Goal: Contribute content

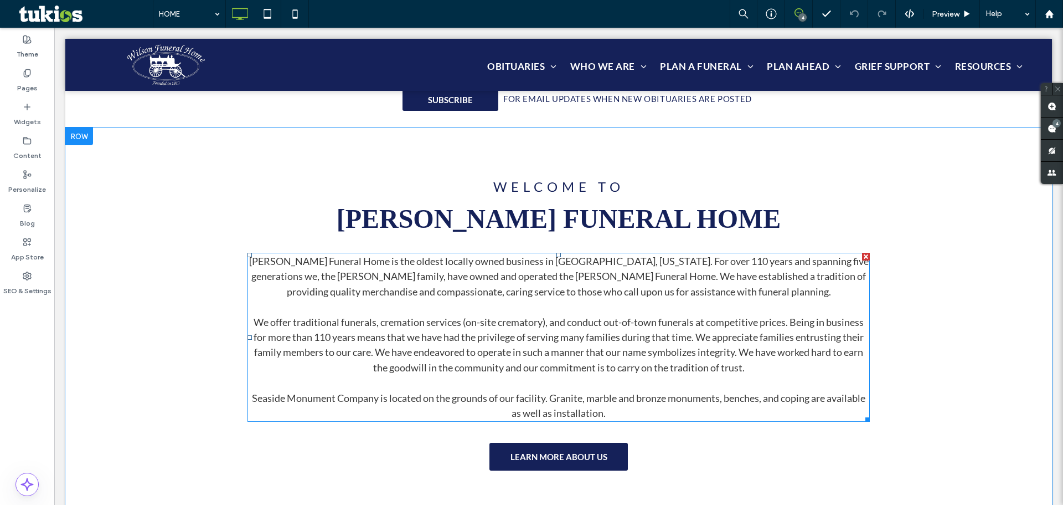
scroll to position [775, 0]
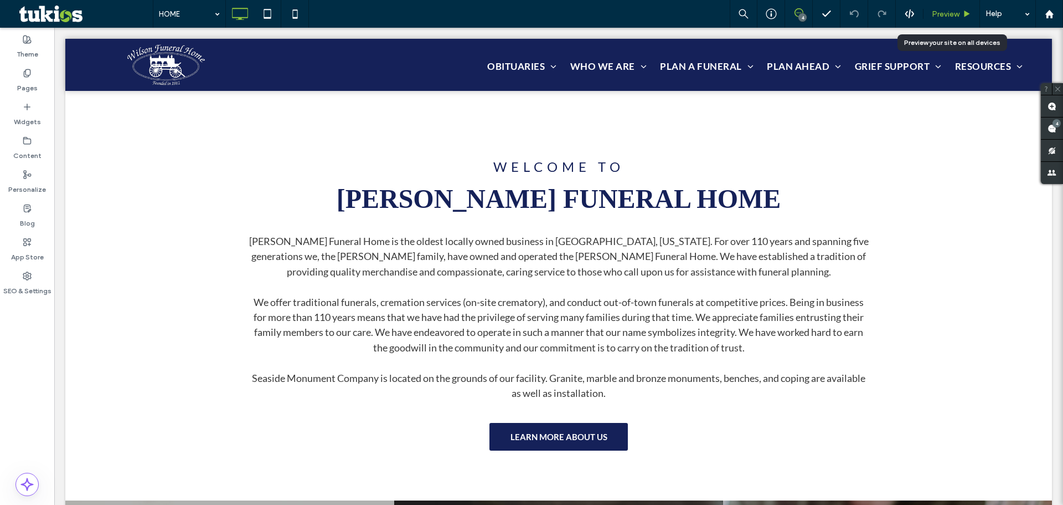
click at [952, 17] on span "Preview" at bounding box center [946, 13] width 28 height 9
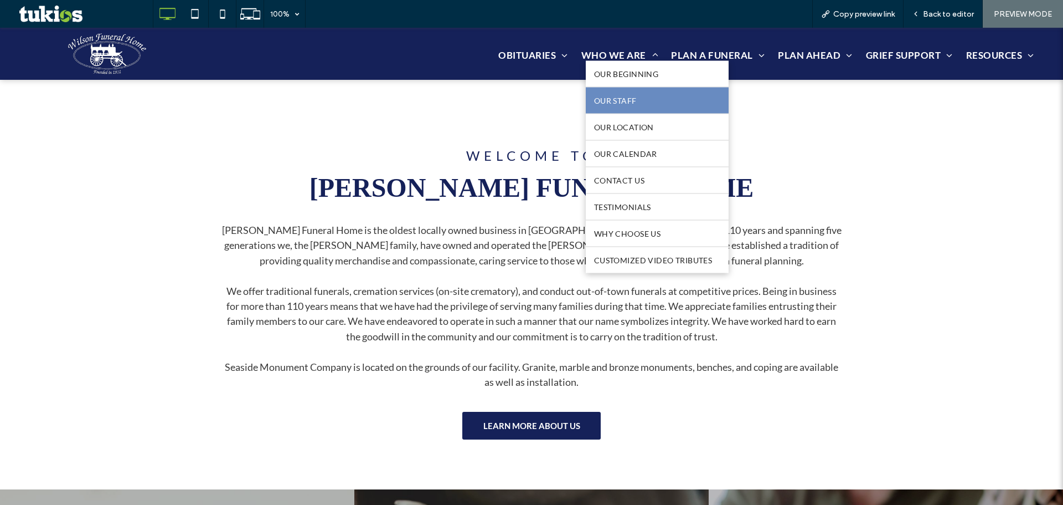
click at [608, 96] on span "OUR STAFF" at bounding box center [615, 100] width 43 height 9
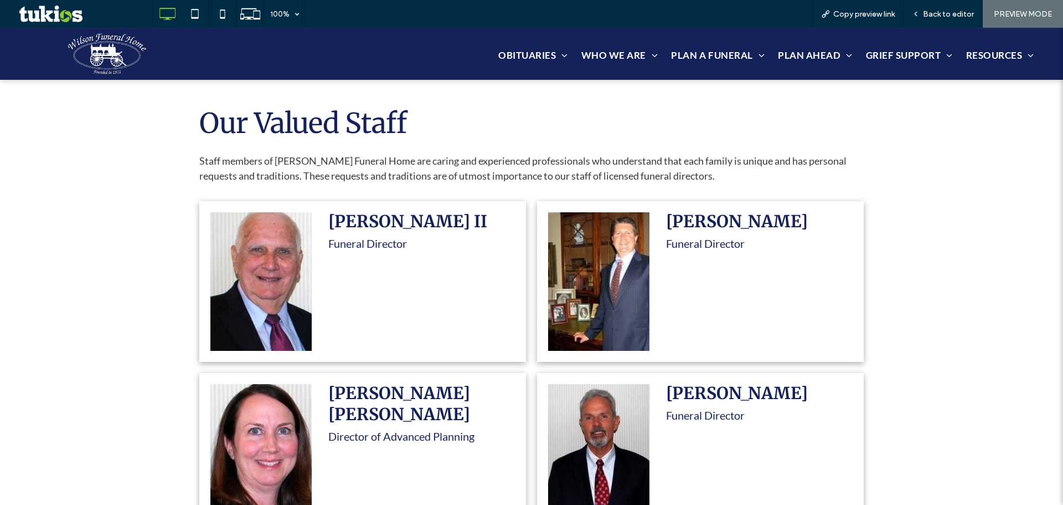
scroll to position [388, 0]
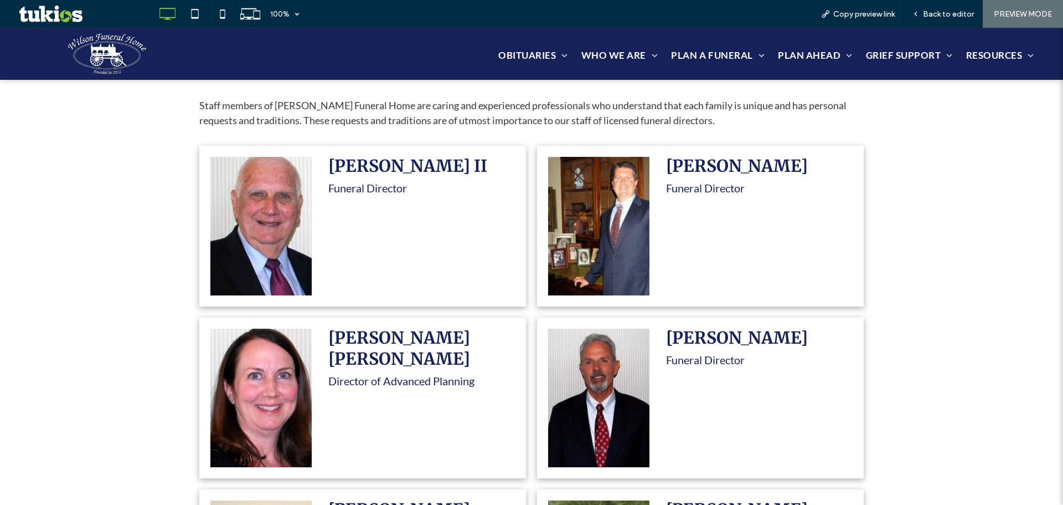
click at [364, 212] on div "[PERSON_NAME] II Funeral Director" at bounding box center [424, 226] width 203 height 161
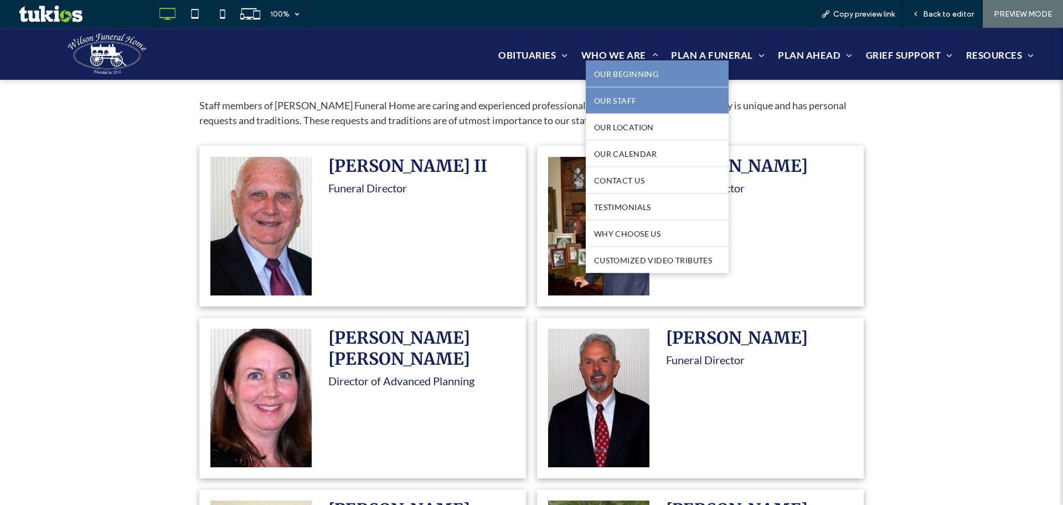
click at [626, 72] on span "OUR BEGINNING" at bounding box center [626, 73] width 64 height 9
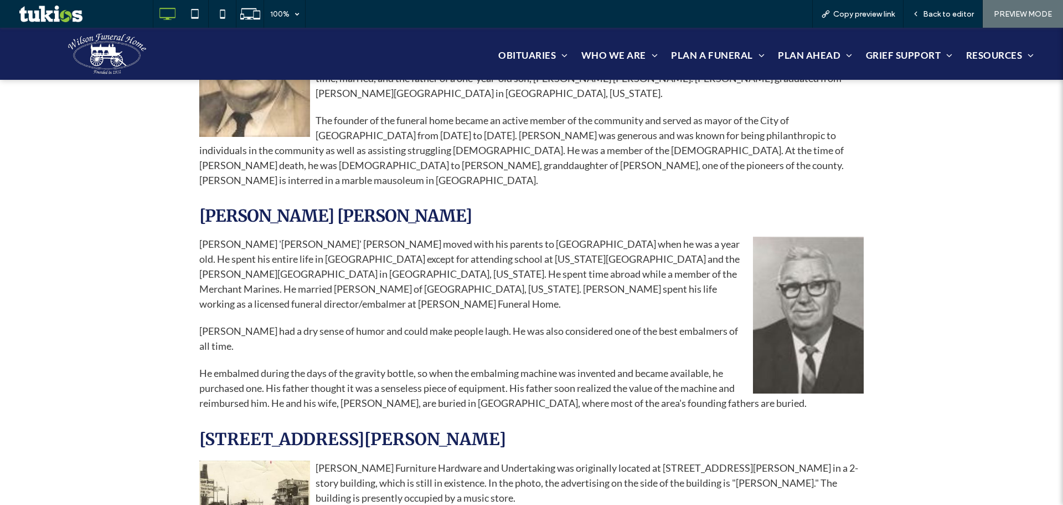
scroll to position [554, 0]
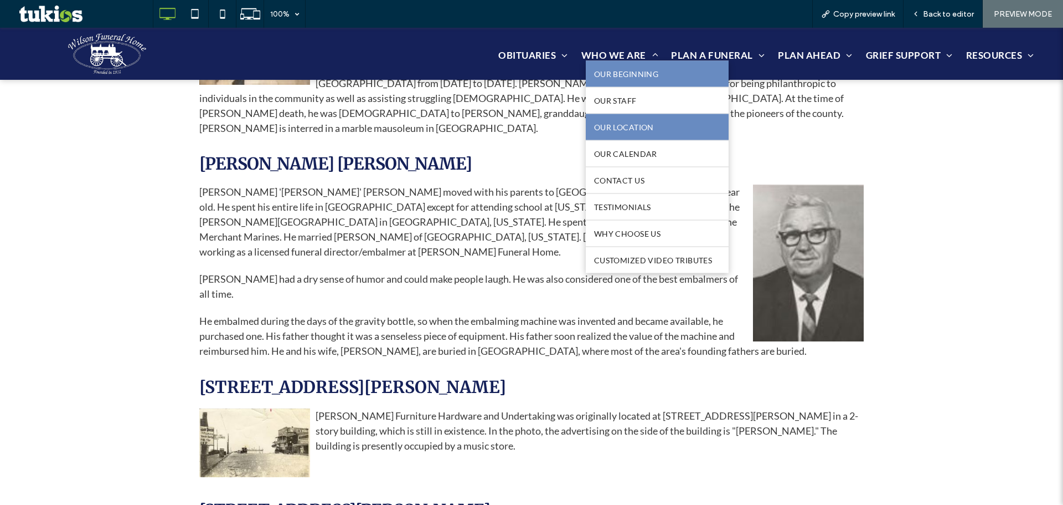
click at [634, 126] on span "OUR LOCATION" at bounding box center [624, 126] width 60 height 9
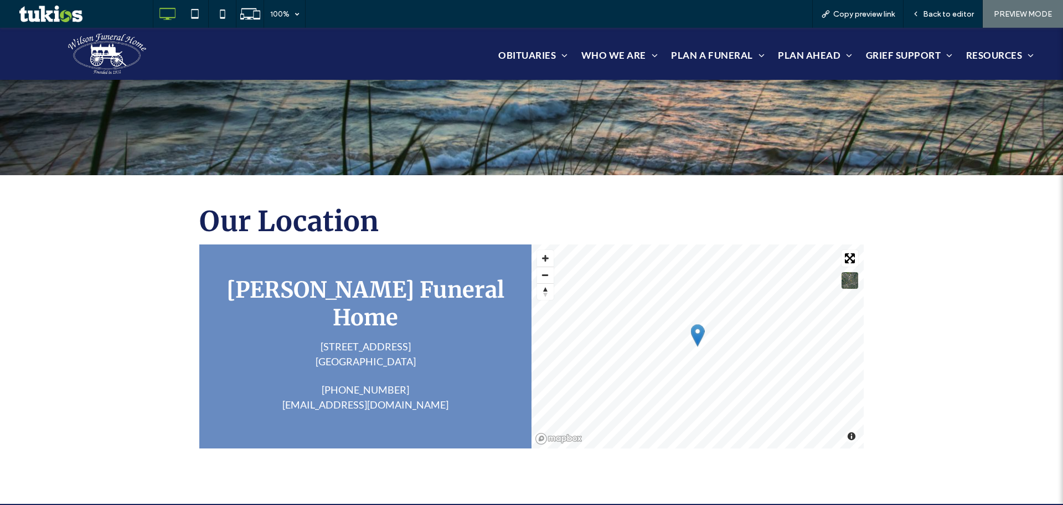
scroll to position [222, 0]
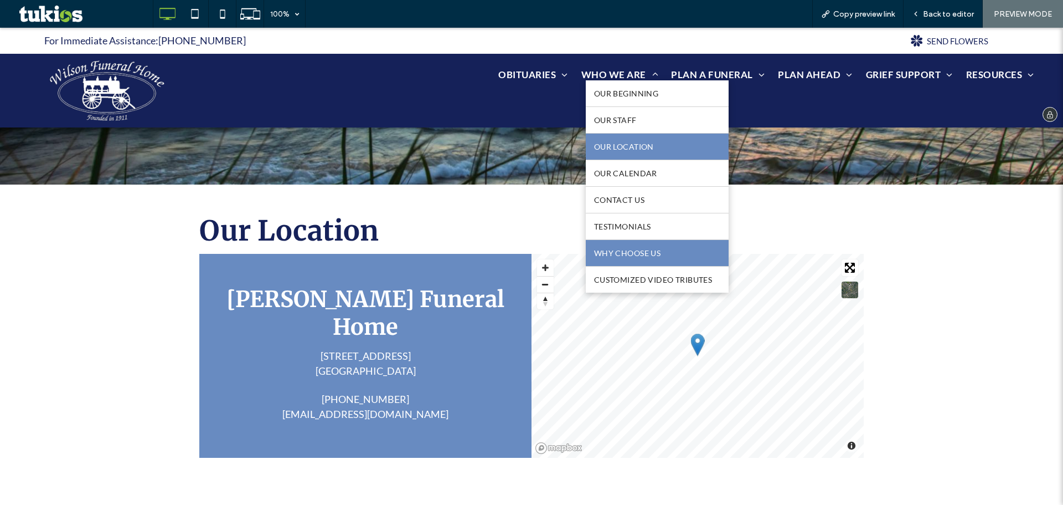
click at [631, 249] on span "WHY CHOOSE US" at bounding box center [627, 252] width 66 height 9
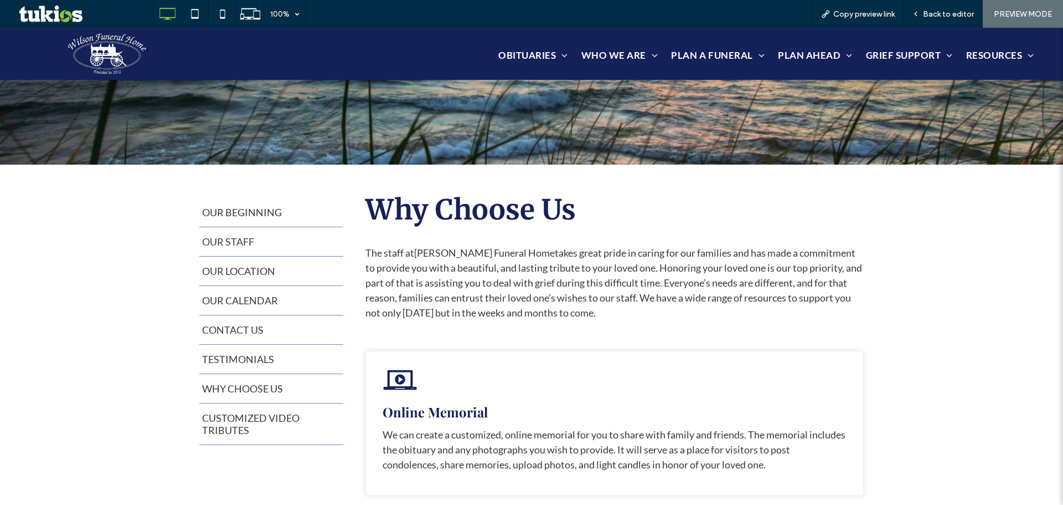
scroll to position [222, 0]
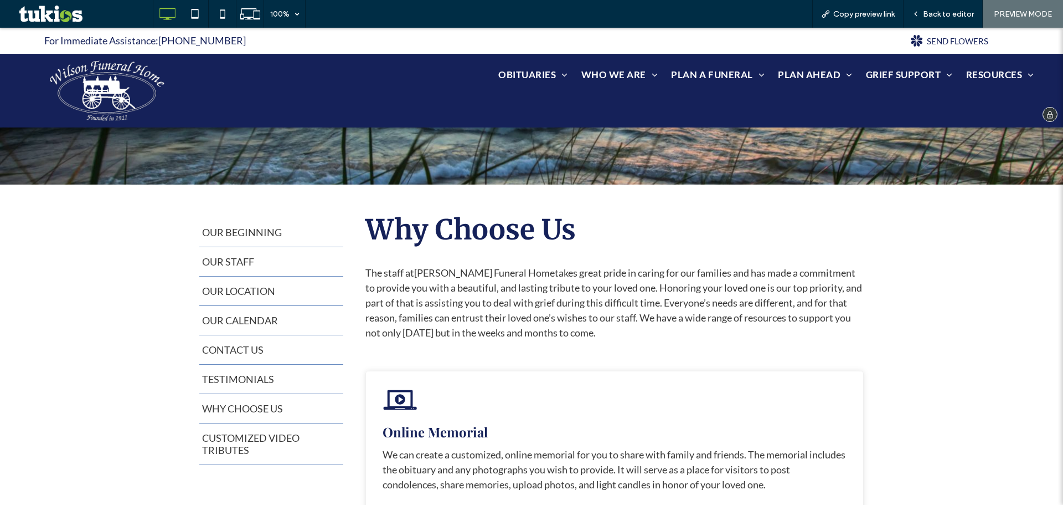
click at [128, 84] on img at bounding box center [107, 90] width 122 height 68
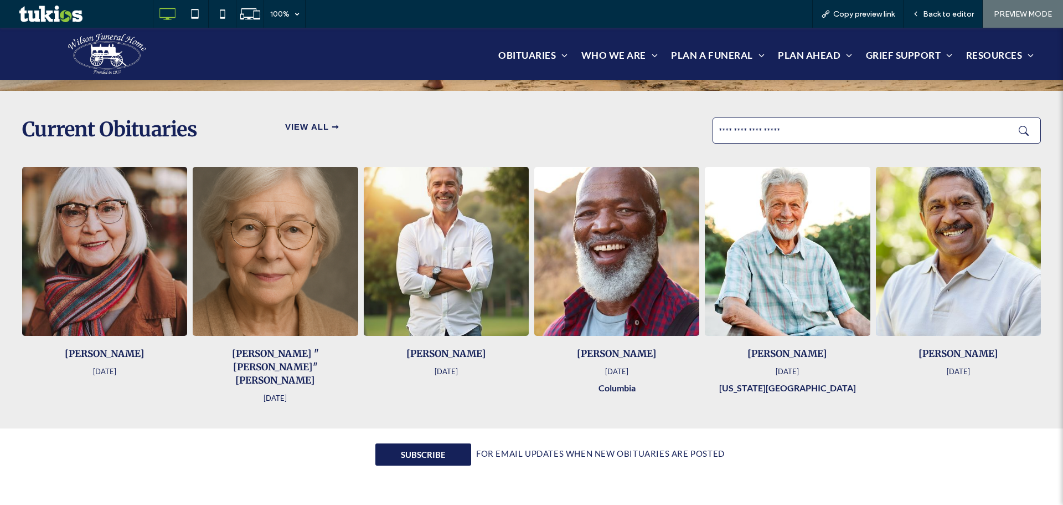
scroll to position [277, 0]
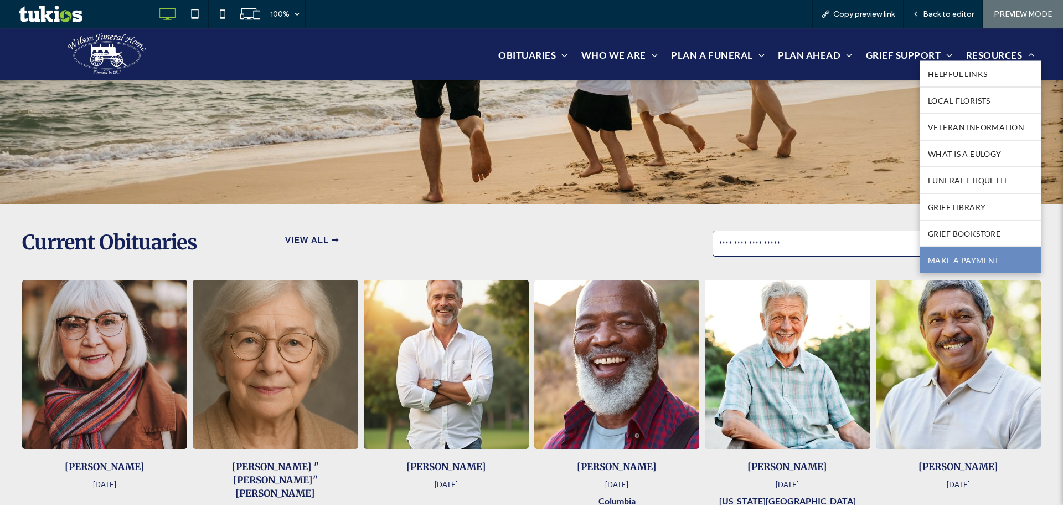
click at [986, 263] on span "MAKE A PAYMENT" at bounding box center [963, 259] width 71 height 9
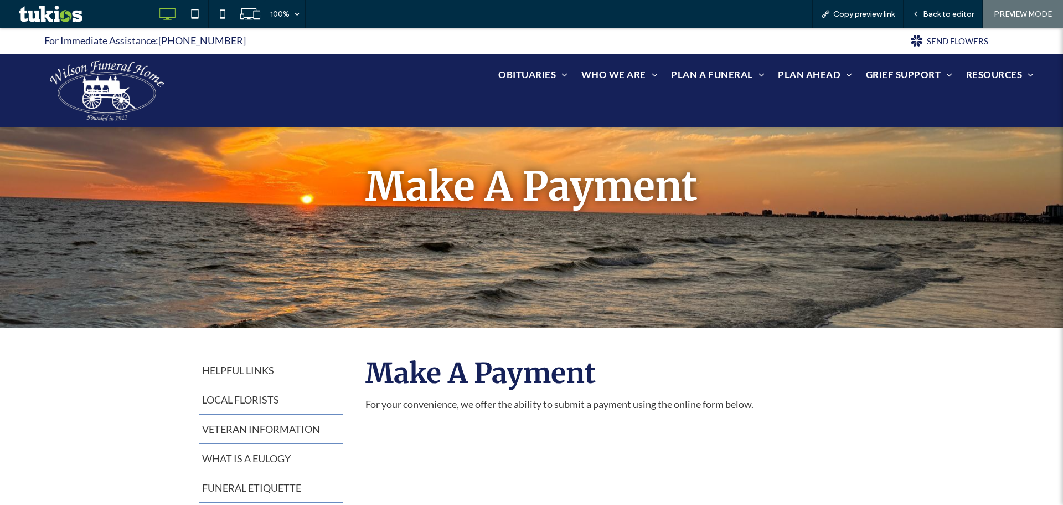
scroll to position [166, 0]
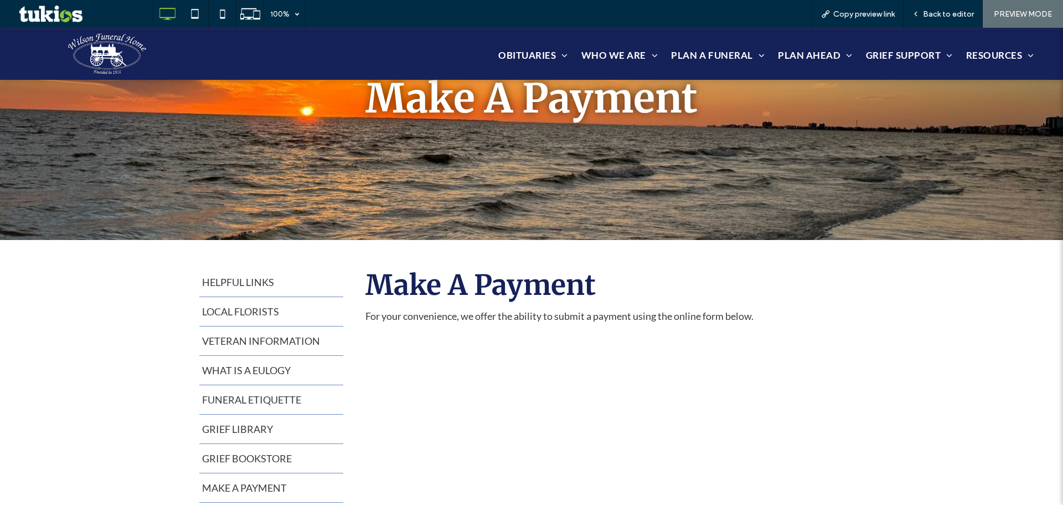
click at [0, 28] on div "For Immediate Assistance: [PHONE_NUMBER] Click To Paste" at bounding box center [0, 28] width 0 height 0
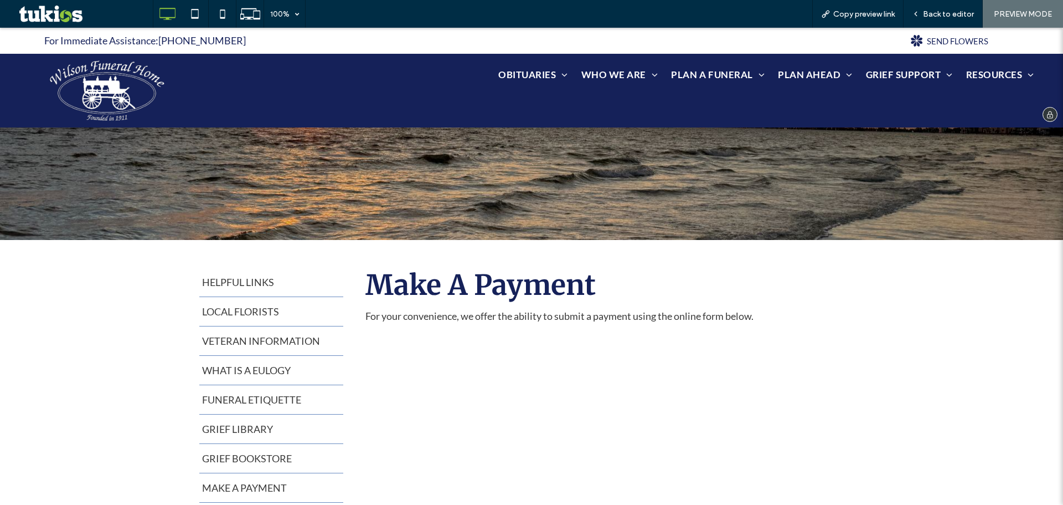
click at [128, 88] on img at bounding box center [107, 90] width 122 height 68
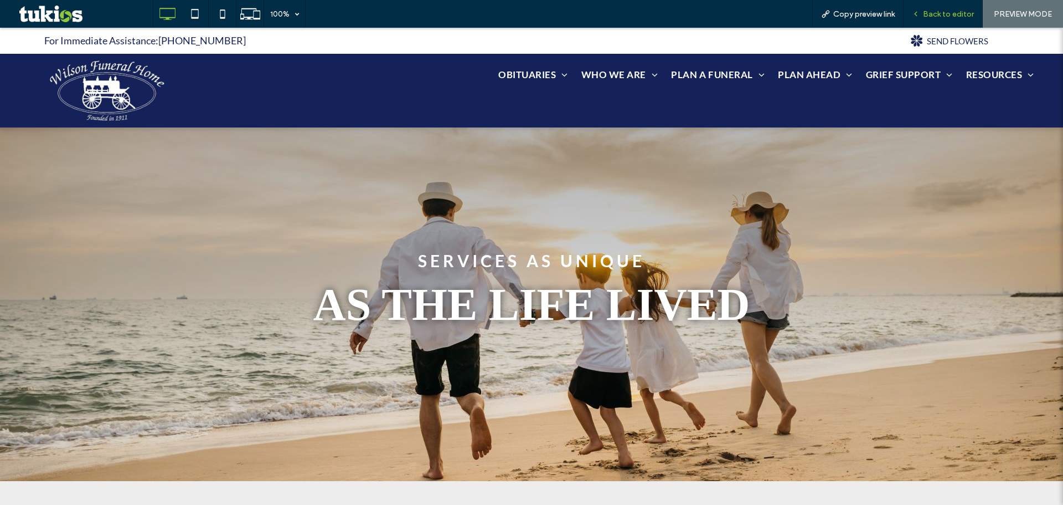
click at [934, 13] on span "Back to editor" at bounding box center [948, 13] width 51 height 9
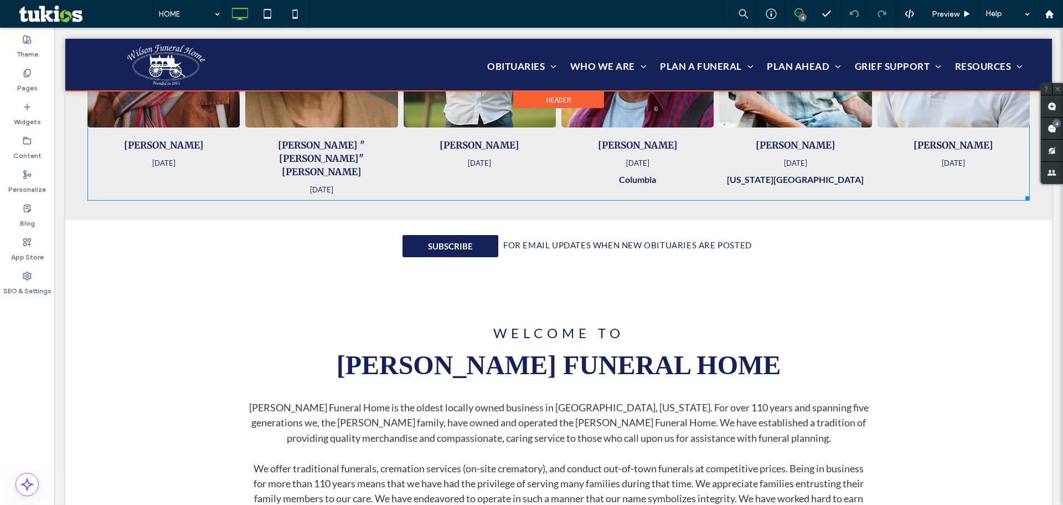
scroll to position [775, 0]
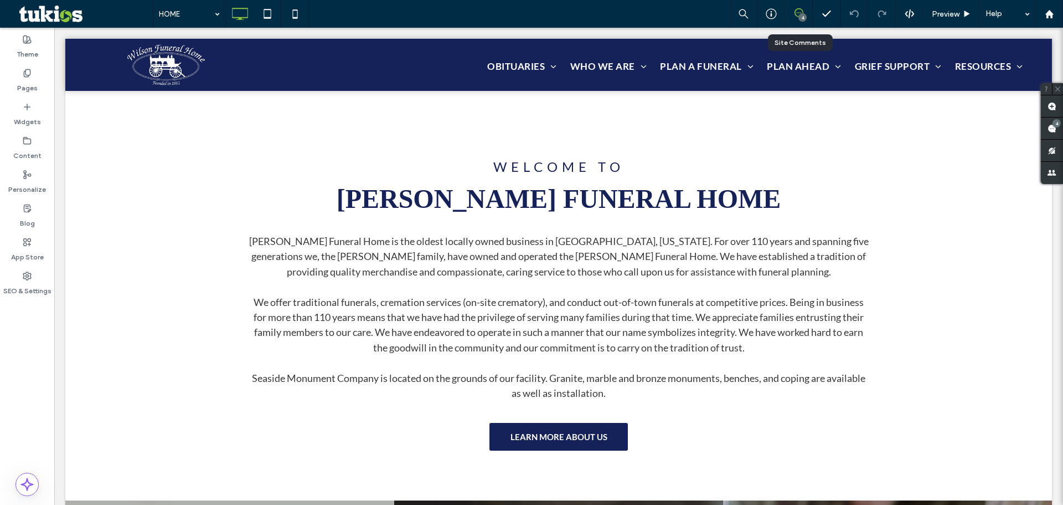
click at [798, 19] on div "4" at bounding box center [799, 14] width 28 height 28
click at [798, 13] on icon at bounding box center [799, 12] width 9 height 9
click at [806, 10] on span at bounding box center [798, 12] width 27 height 9
click at [1046, 106] on span at bounding box center [1052, 106] width 22 height 22
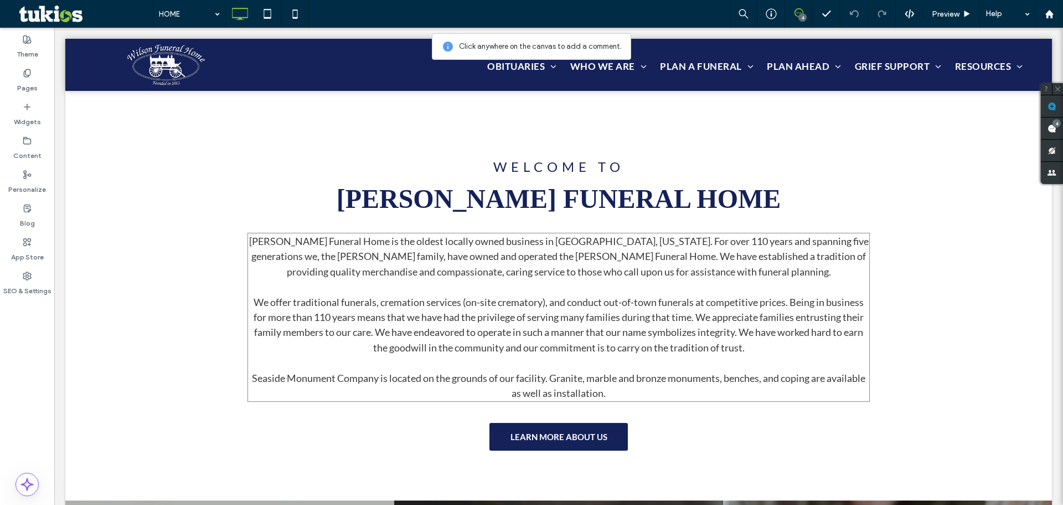
click at [763, 282] on p "[PERSON_NAME] Funeral Home is the oldest locally owned business in [GEOGRAPHIC_…" at bounding box center [559, 317] width 623 height 167
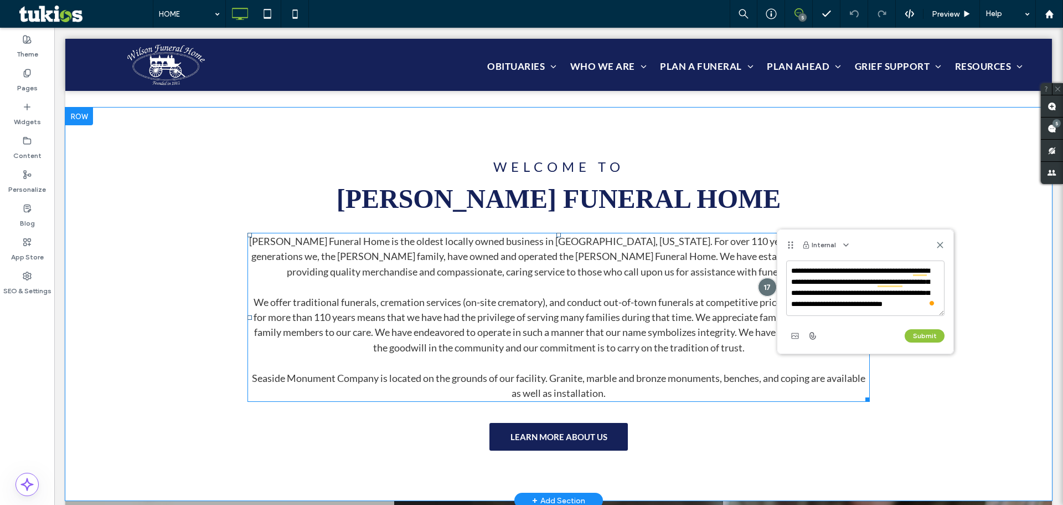
scroll to position [4, 0]
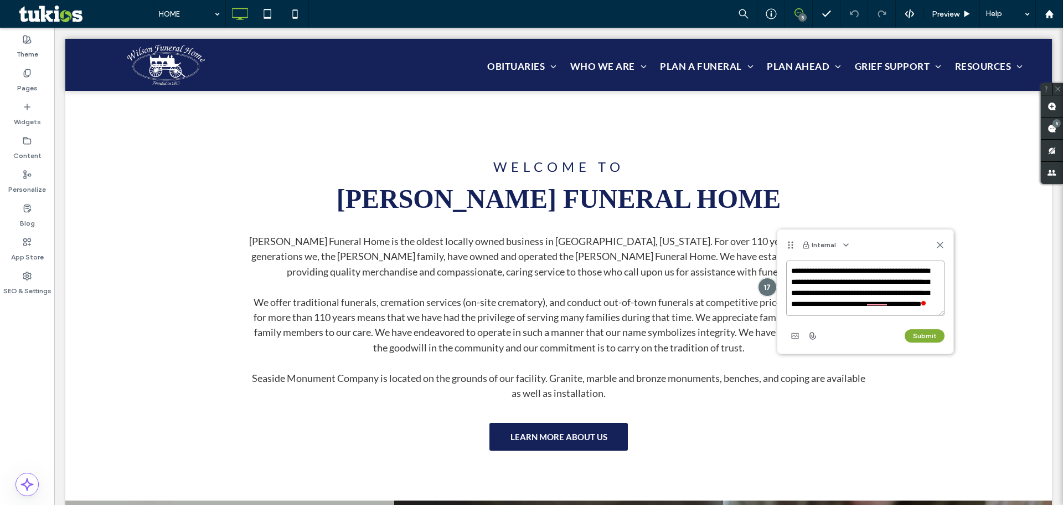
type textarea "**********"
click at [930, 337] on button "Submit" at bounding box center [925, 335] width 40 height 13
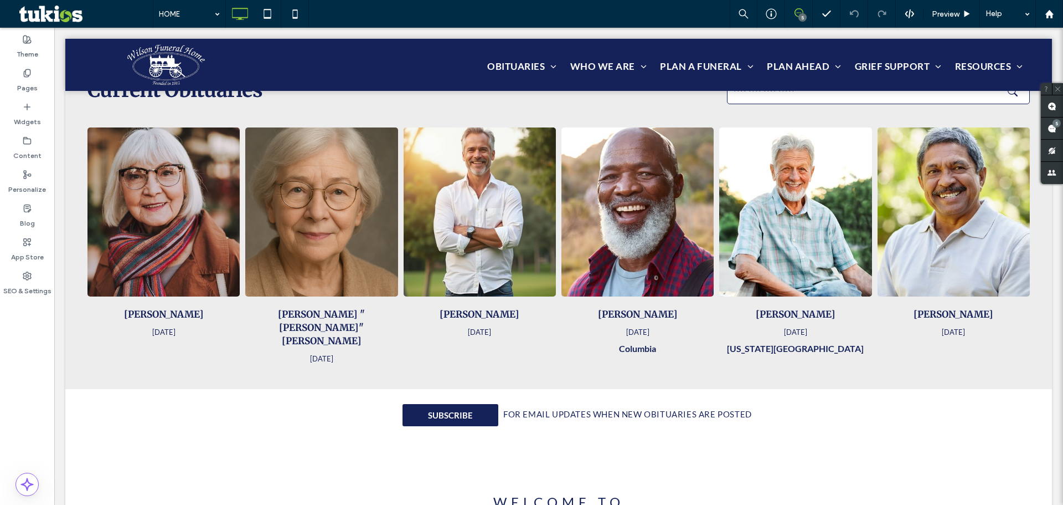
scroll to position [277, 0]
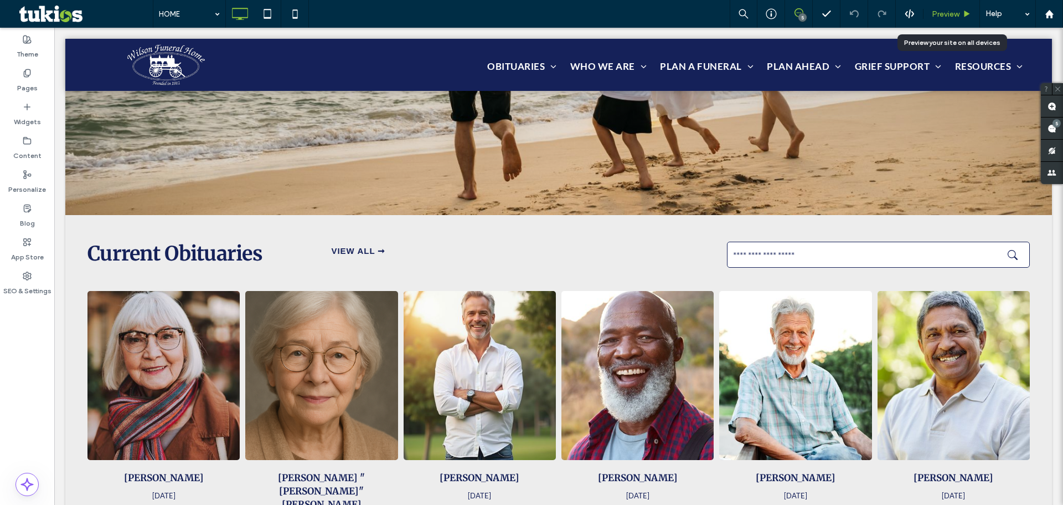
click at [946, 9] on span "Preview" at bounding box center [946, 13] width 28 height 9
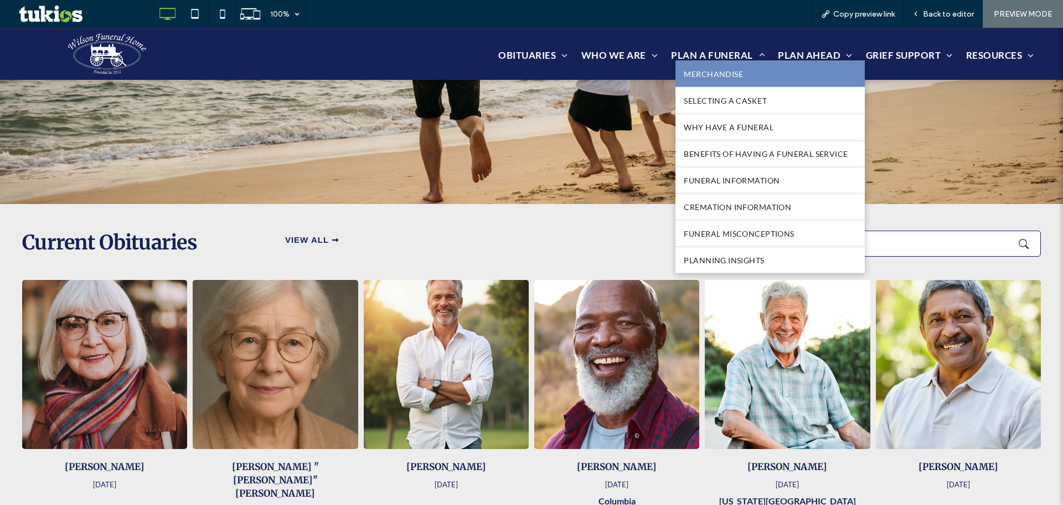
click at [722, 71] on span "MERCHANDISE" at bounding box center [713, 73] width 59 height 9
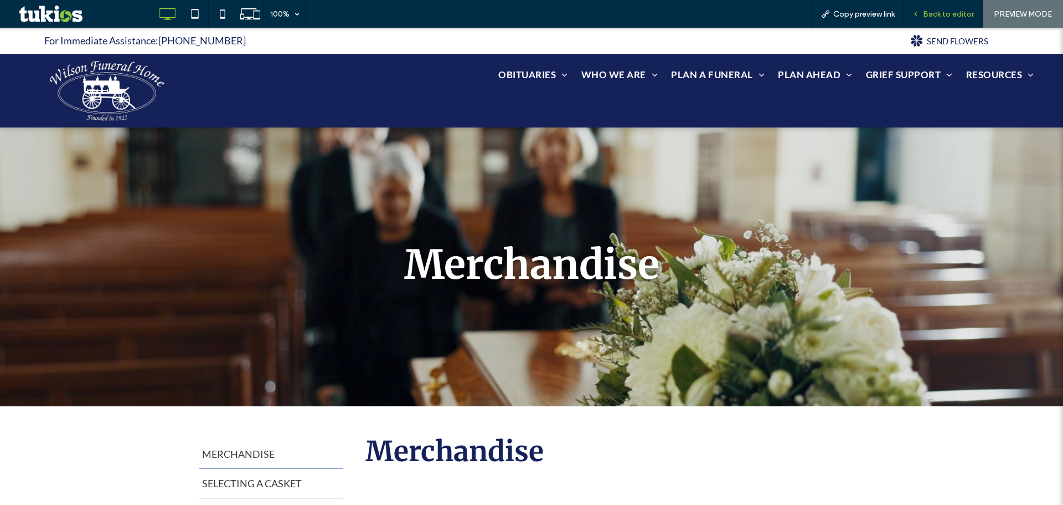
click at [965, 12] on span "Back to editor" at bounding box center [948, 13] width 51 height 9
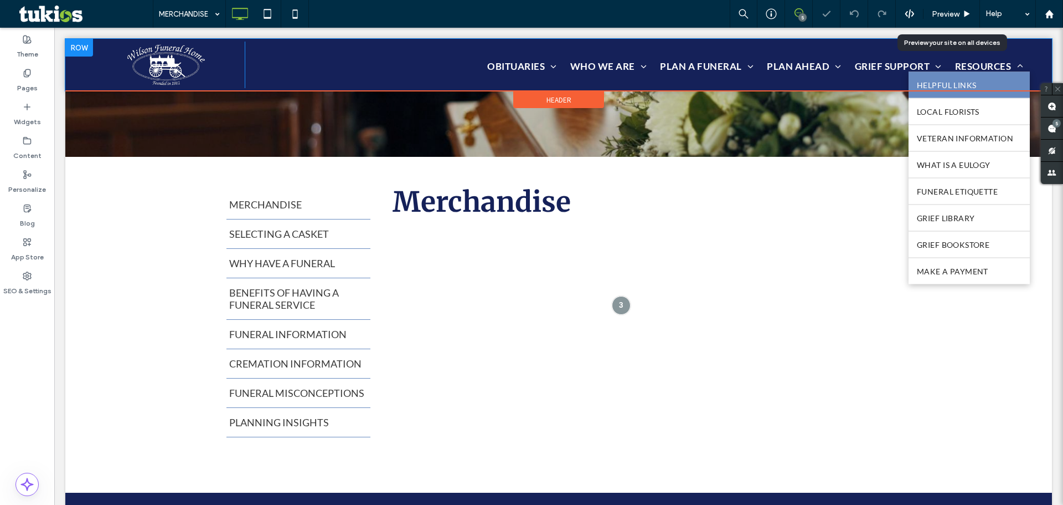
scroll to position [277, 0]
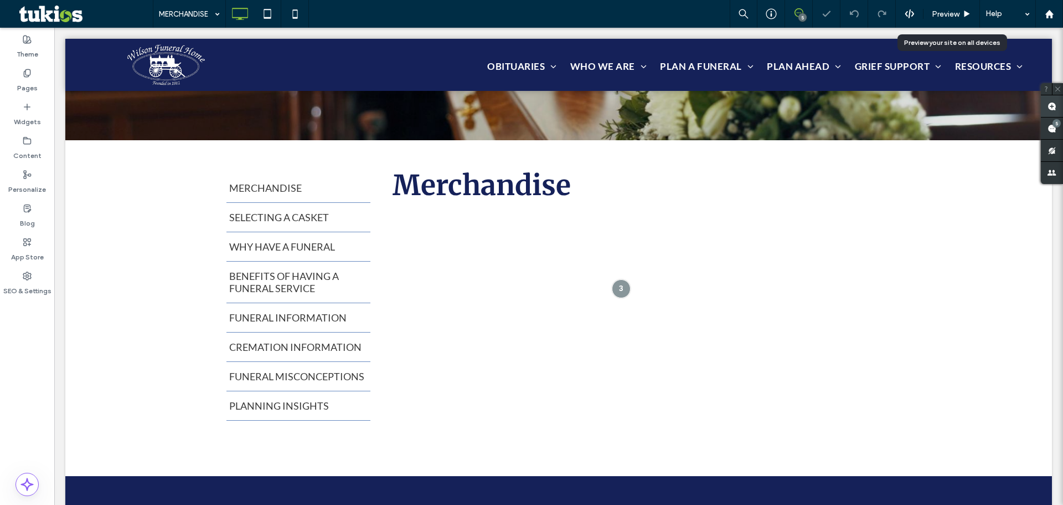
click at [1054, 109] on use at bounding box center [1052, 106] width 9 height 9
click at [650, 219] on div "Merchandise Click To Paste" at bounding box center [642, 294] width 498 height 253
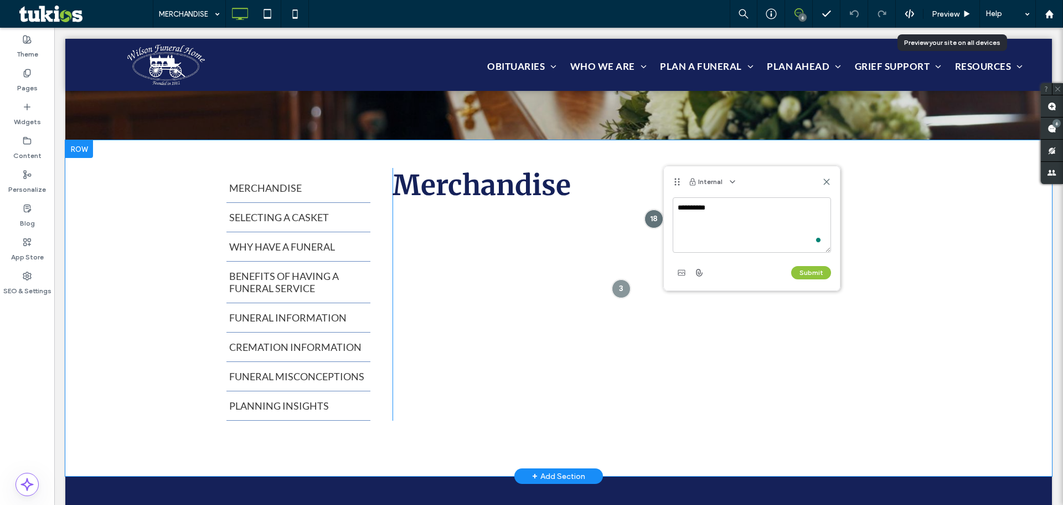
type textarea "**********"
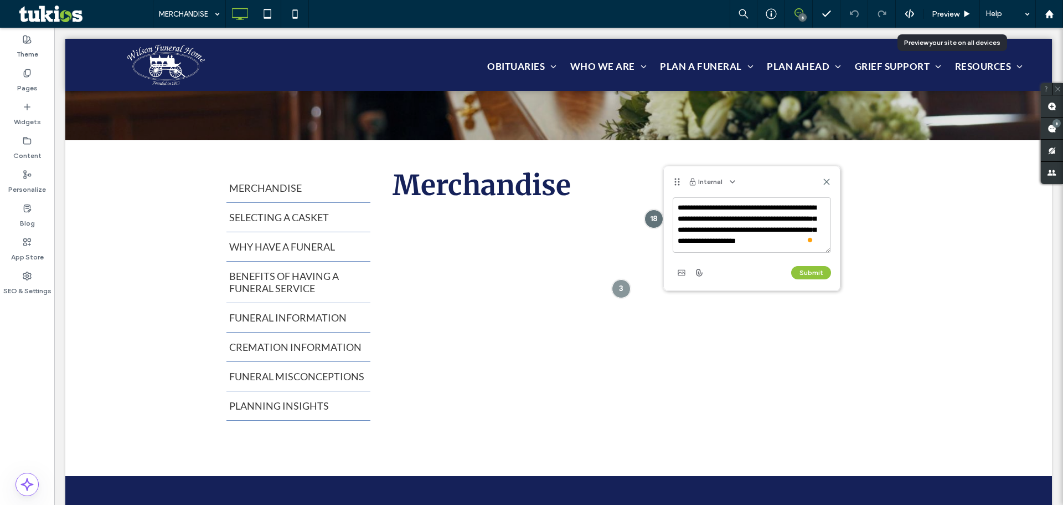
scroll to position [4, 0]
type textarea "**********"
click at [820, 274] on button "Submit" at bounding box center [811, 272] width 40 height 13
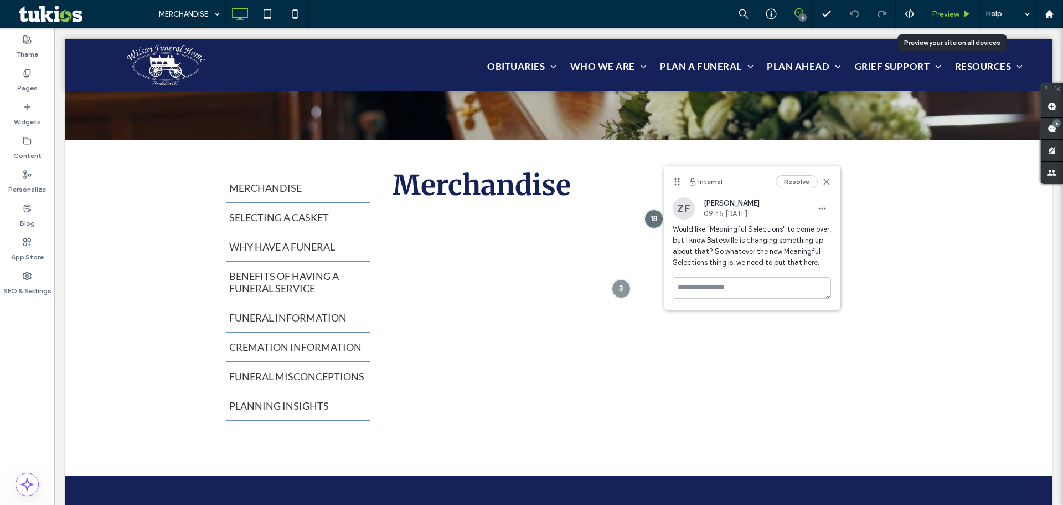
click at [964, 7] on div "Preview" at bounding box center [952, 14] width 56 height 28
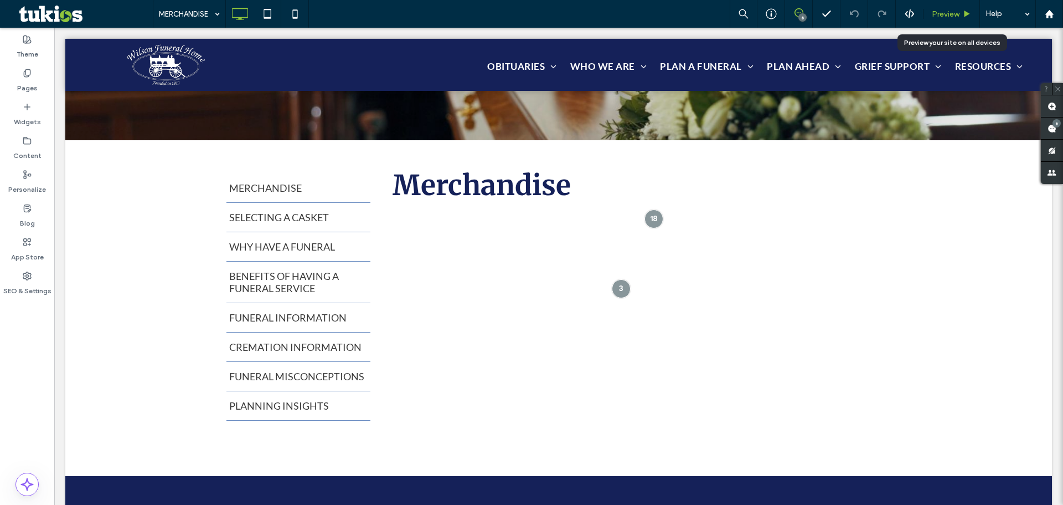
click at [946, 20] on div "Preview" at bounding box center [952, 14] width 56 height 28
click at [969, 11] on icon at bounding box center [967, 14] width 8 height 8
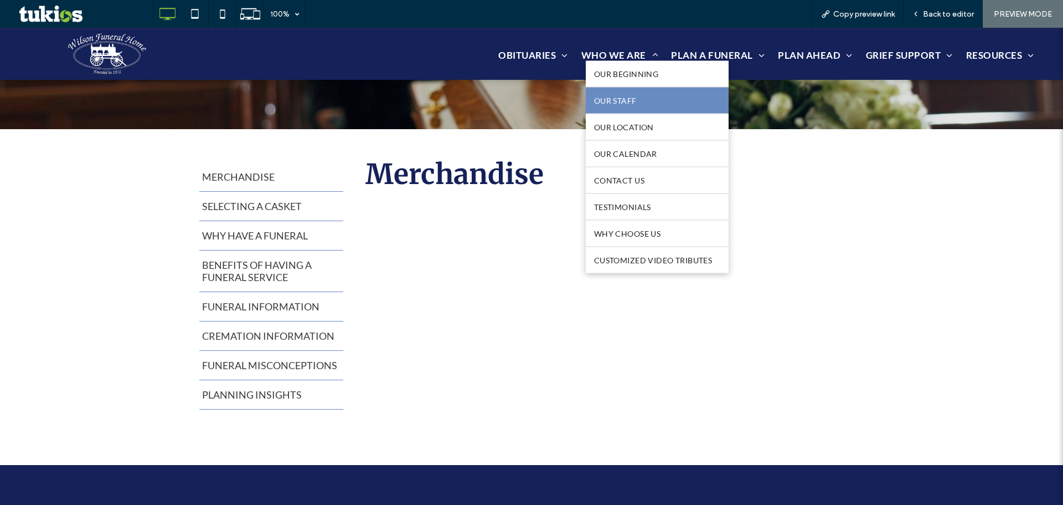
click at [616, 105] on link "OUR STAFF" at bounding box center [657, 101] width 143 height 26
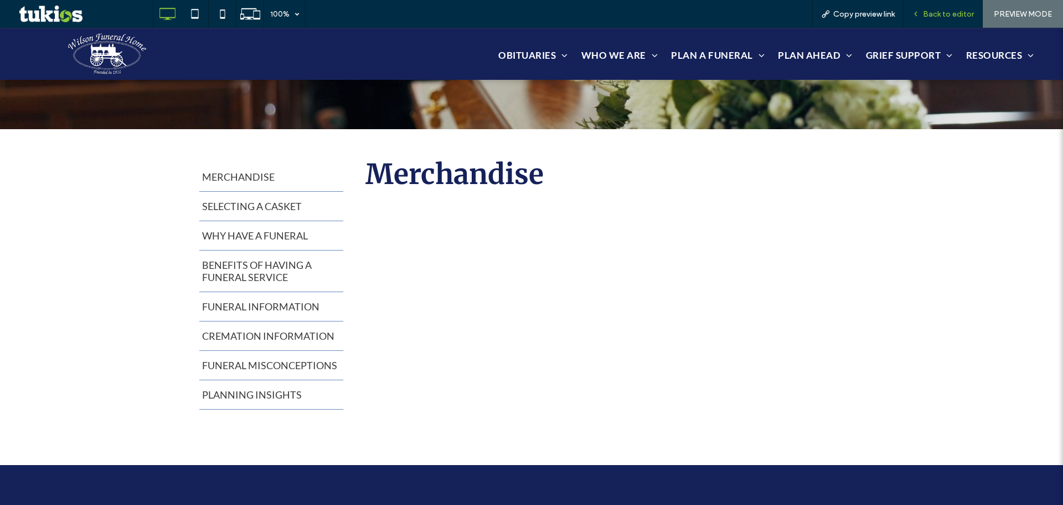
click at [944, 14] on span "Back to editor" at bounding box center [948, 13] width 51 height 9
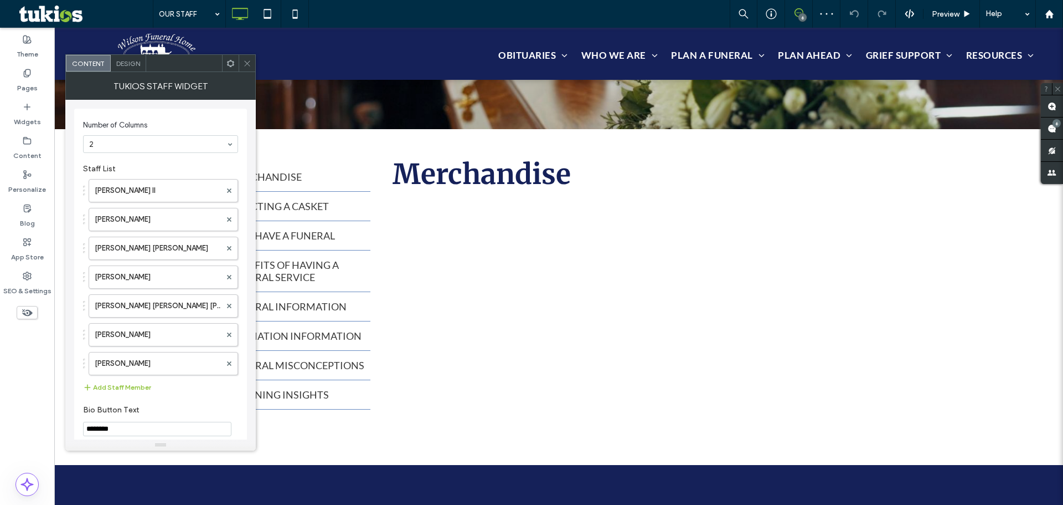
click at [244, 61] on icon at bounding box center [247, 63] width 8 height 8
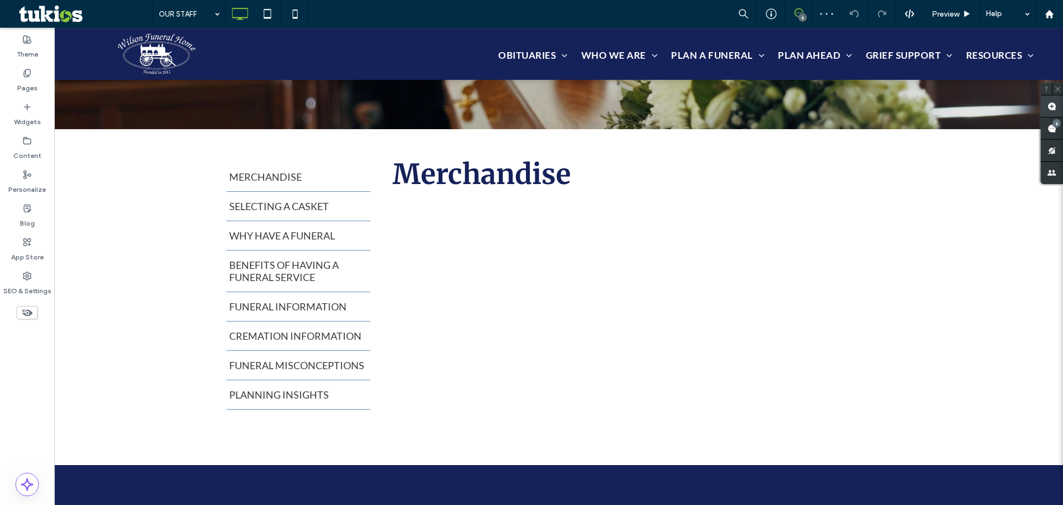
click at [1055, 108] on use at bounding box center [1052, 106] width 9 height 9
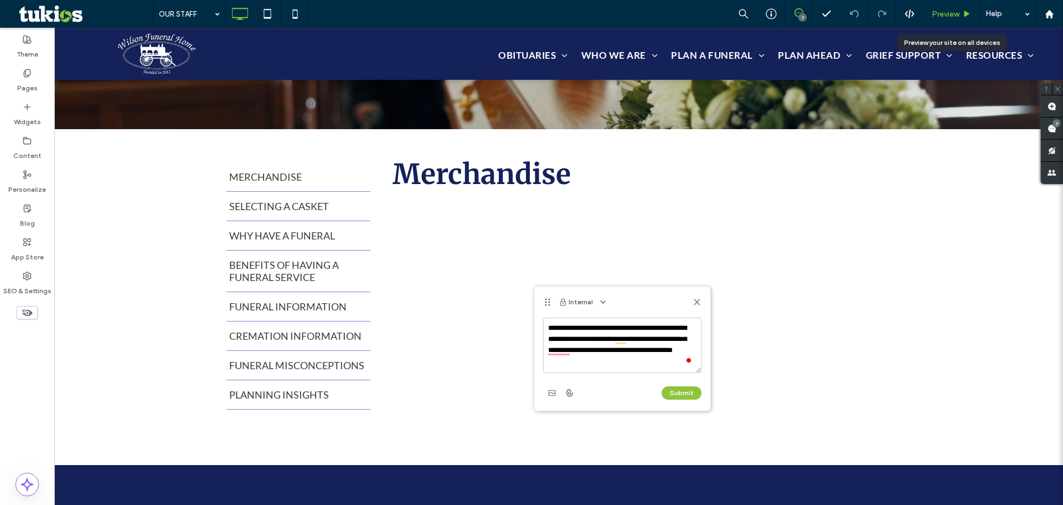
click at [973, 11] on div "Preview" at bounding box center [952, 13] width 56 height 9
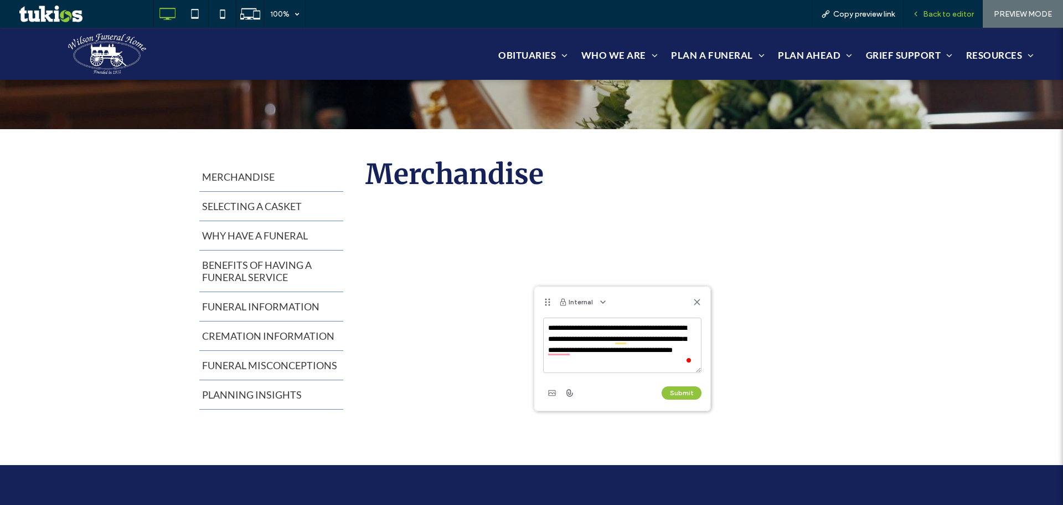
click at [940, 14] on span "Back to editor" at bounding box center [948, 13] width 51 height 9
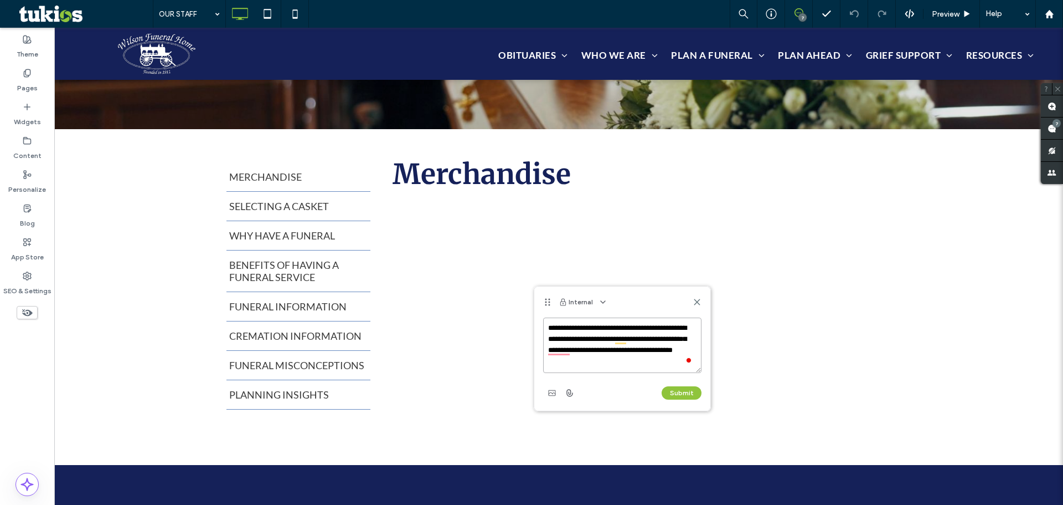
click at [646, 359] on textarea "**********" at bounding box center [622, 344] width 158 height 55
paste textarea "**********"
drag, startPoint x: 595, startPoint y: 371, endPoint x: 549, endPoint y: 370, distance: 45.4
click at [549, 370] on textarea "To enrich screen reader interactions, please activate Accessibility in Grammarl…" at bounding box center [622, 344] width 158 height 55
click at [594, 364] on textarea "To enrich screen reader interactions, please activate Accessibility in Grammarl…" at bounding box center [622, 344] width 158 height 55
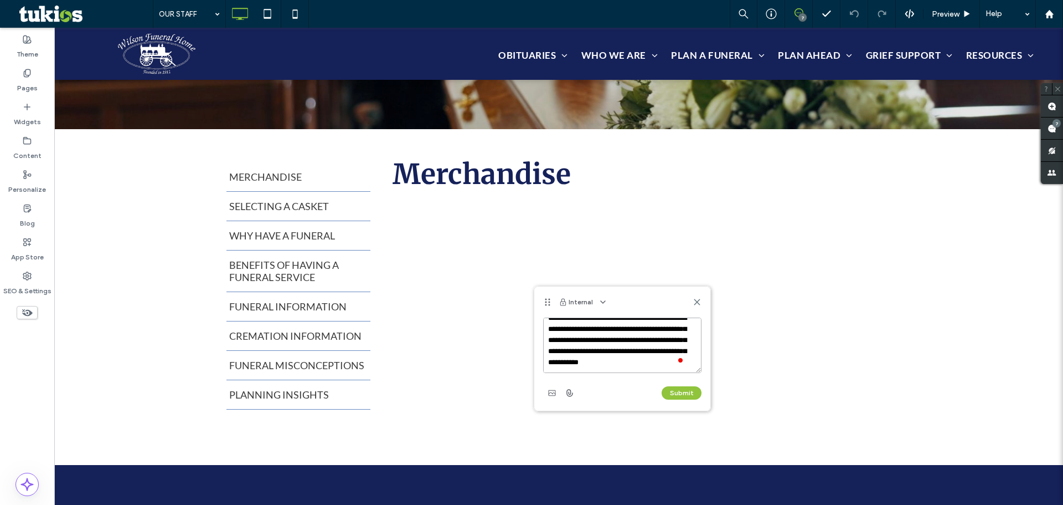
type textarea "**********"
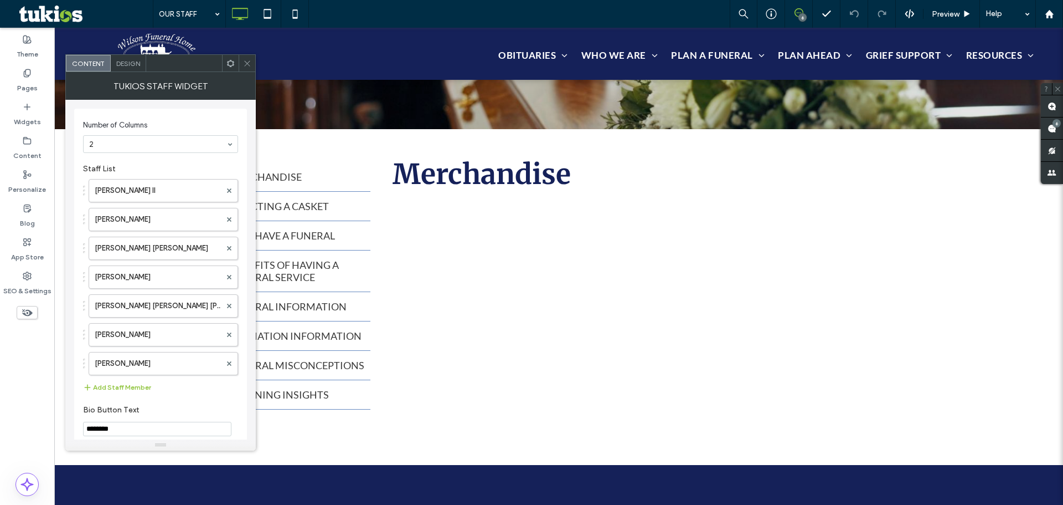
click at [245, 61] on icon at bounding box center [247, 63] width 8 height 8
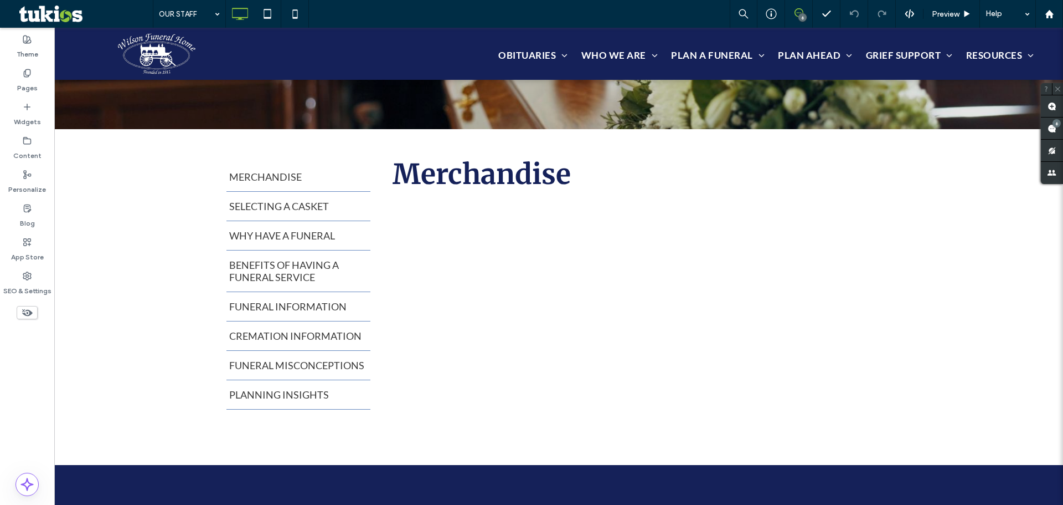
click at [807, 14] on span at bounding box center [798, 12] width 27 height 9
click at [805, 14] on div "6" at bounding box center [803, 17] width 8 height 8
click at [1057, 126] on div "6" at bounding box center [1057, 123] width 8 height 8
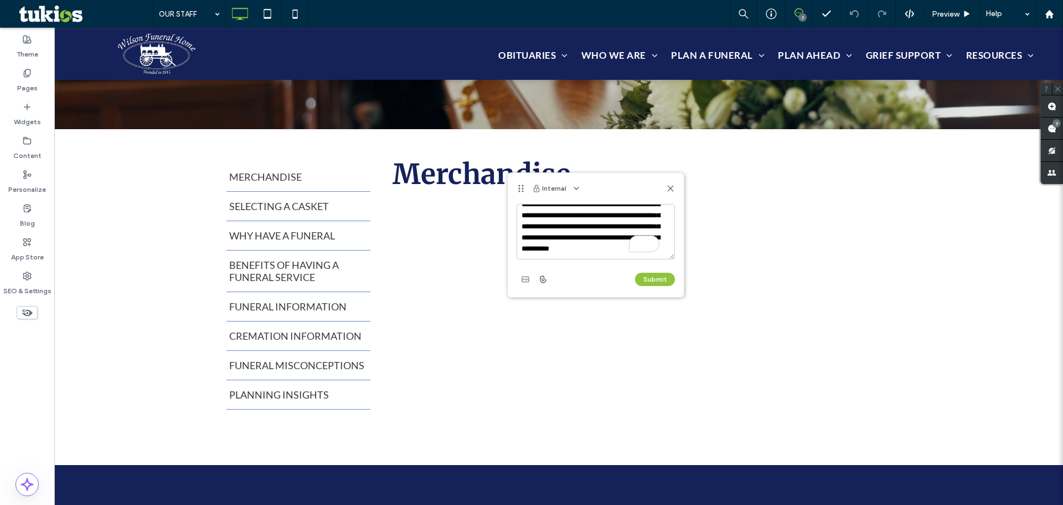
drag, startPoint x: 521, startPoint y: 215, endPoint x: 600, endPoint y: 244, distance: 83.9
click at [600, 244] on textarea "To enrich screen reader interactions, please activate Accessibility in Grammarl…" at bounding box center [596, 231] width 158 height 55
type textarea "**********"
click at [649, 281] on button "Submit" at bounding box center [655, 279] width 40 height 13
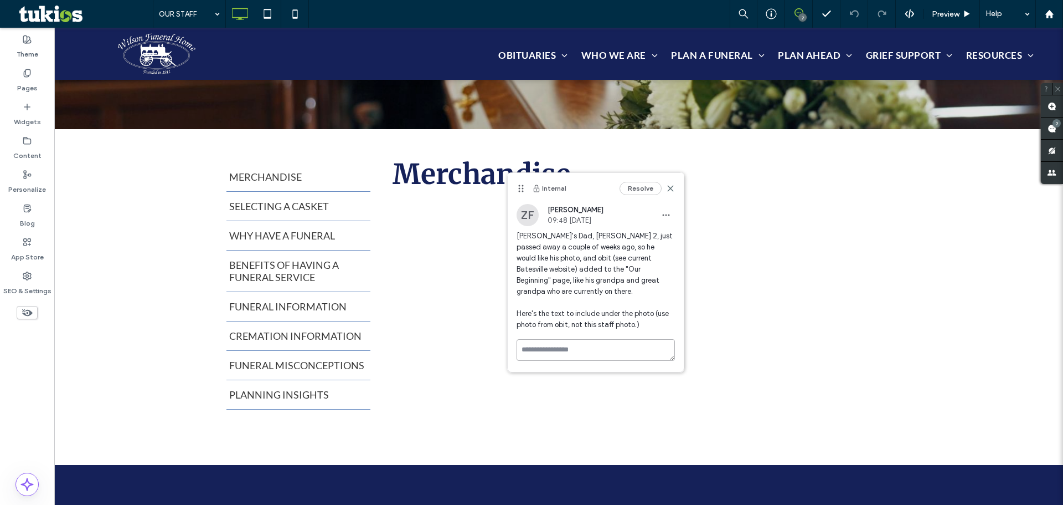
click at [565, 339] on textarea at bounding box center [596, 350] width 158 height 22
paste textarea "**********"
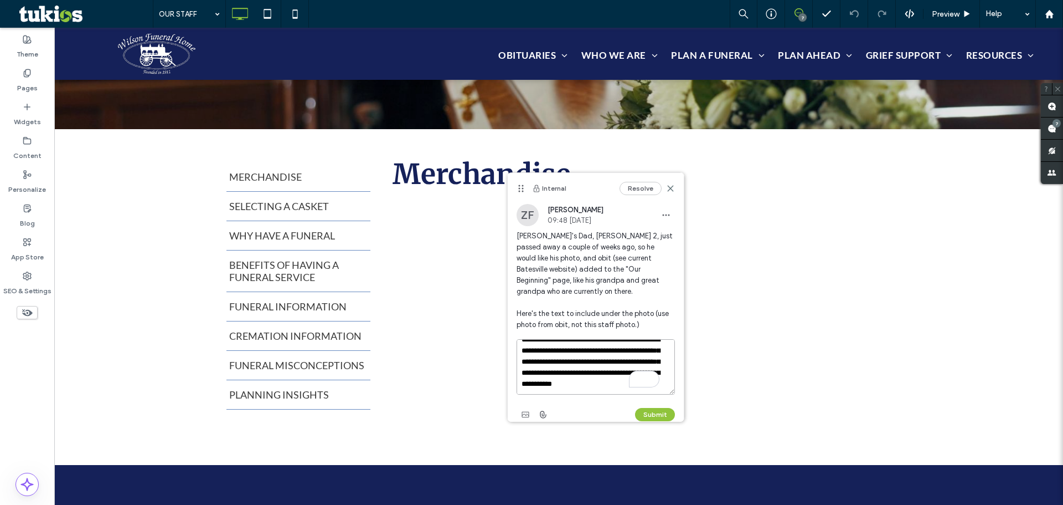
type textarea "**********"
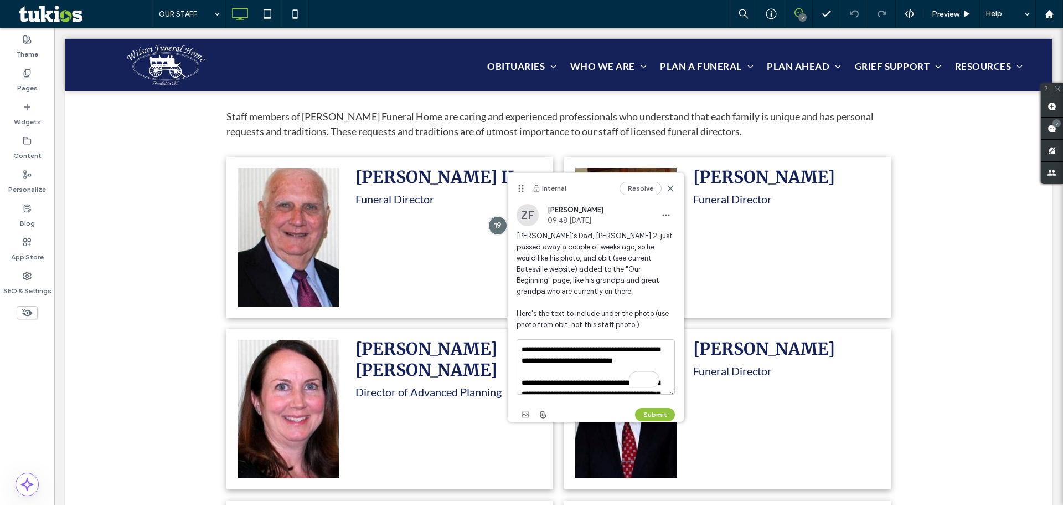
scroll to position [525, 0]
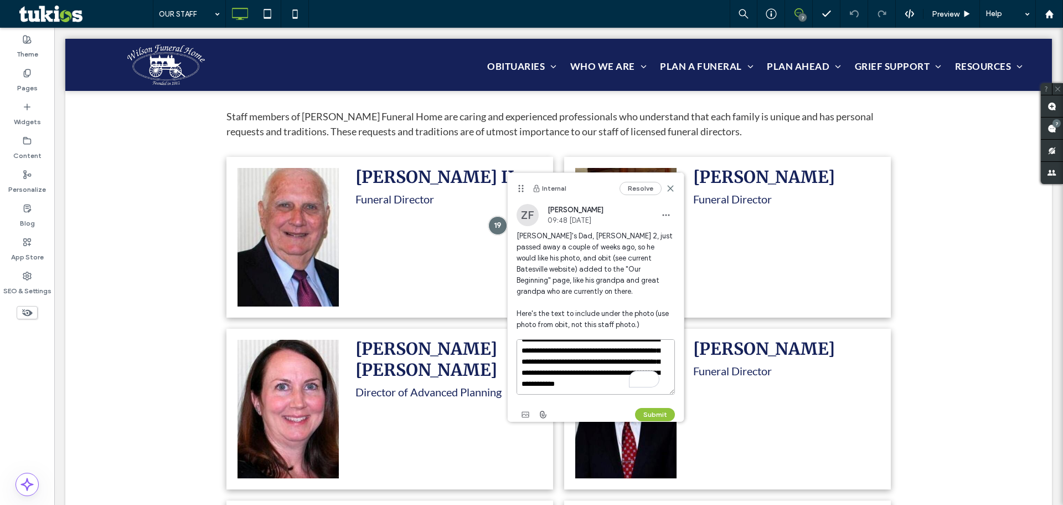
paste textarea "**********"
drag, startPoint x: 531, startPoint y: 345, endPoint x: 544, endPoint y: 356, distance: 17.3
click at [531, 345] on textarea "To enrich screen reader interactions, please activate Accessibility in Grammarl…" at bounding box center [596, 366] width 158 height 55
type textarea "**********"
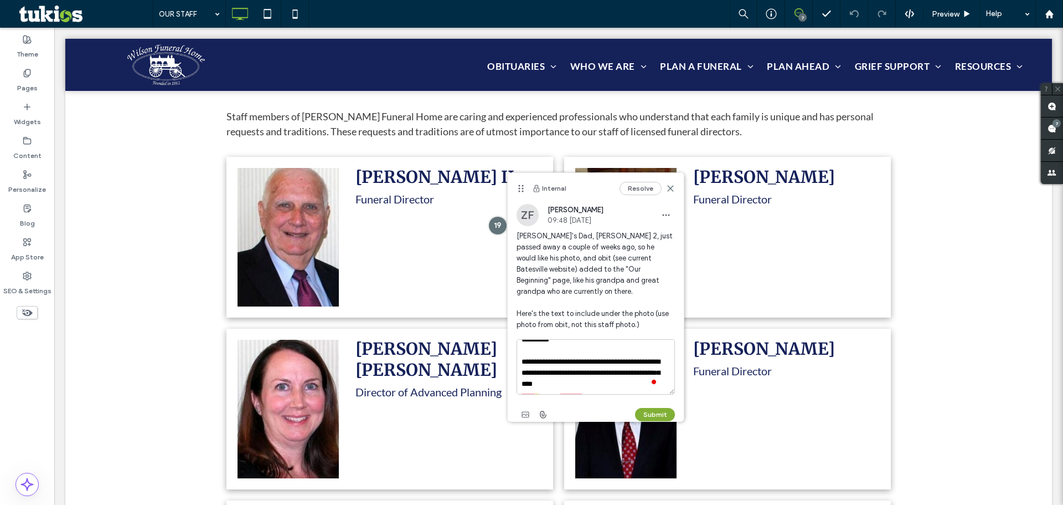
click at [663, 408] on button "Submit" at bounding box center [655, 414] width 40 height 13
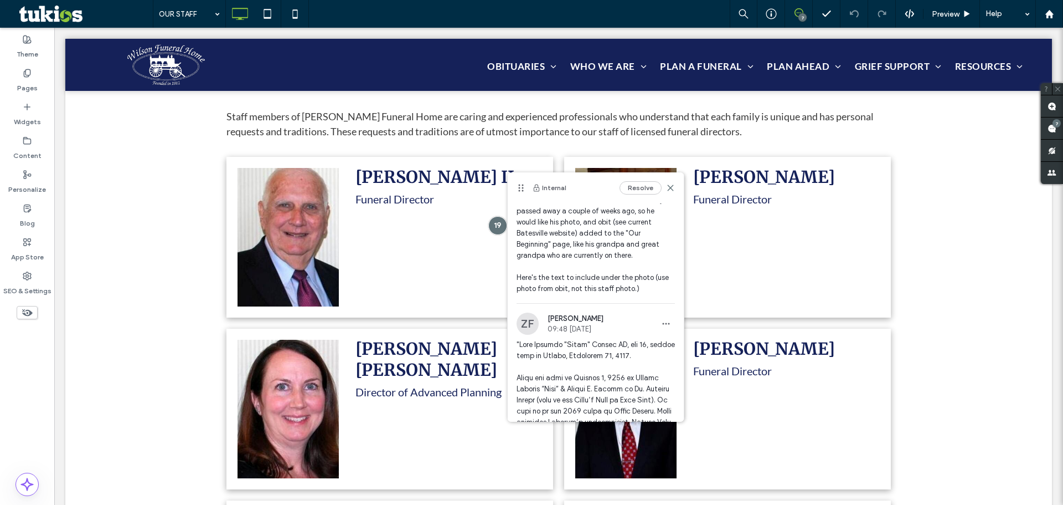
scroll to position [55, 0]
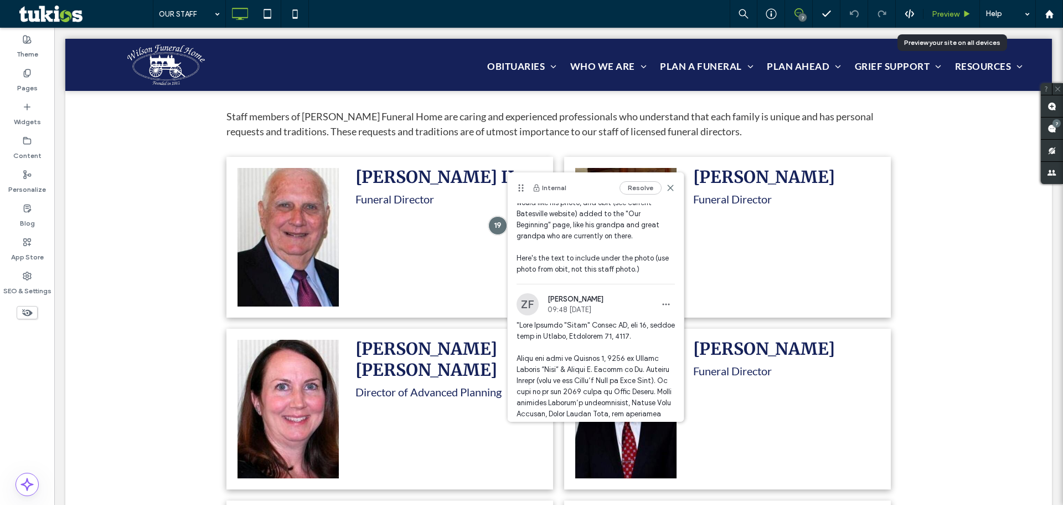
click at [939, 8] on div "Preview" at bounding box center [952, 14] width 56 height 28
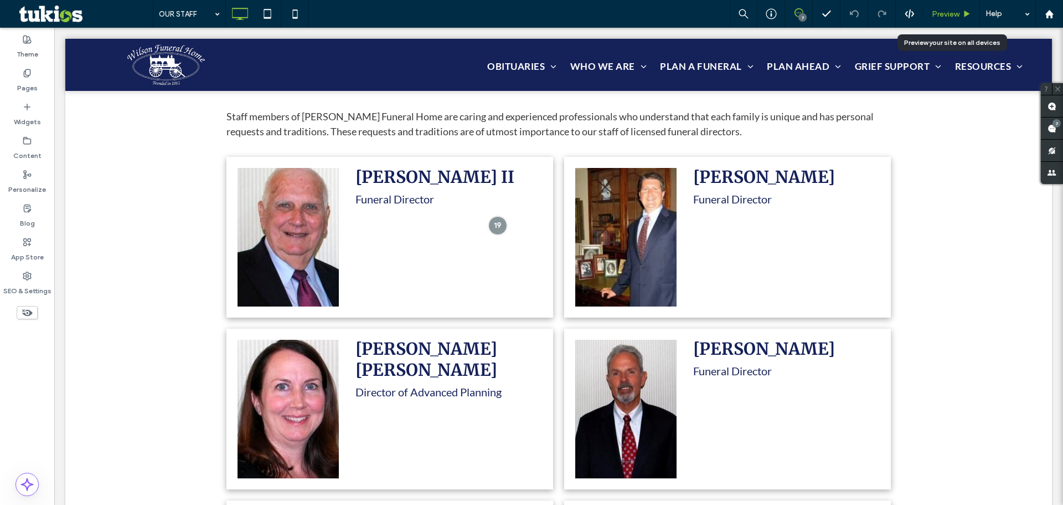
click at [965, 19] on div "Preview" at bounding box center [952, 14] width 56 height 28
click at [966, 13] on use at bounding box center [968, 14] width 6 height 6
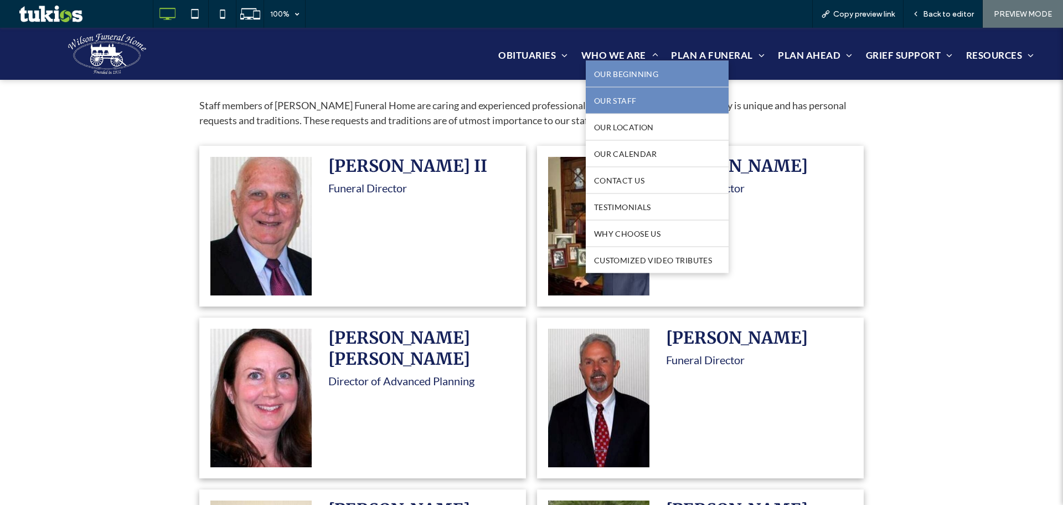
click at [649, 69] on span "OUR BEGINNING" at bounding box center [626, 73] width 64 height 9
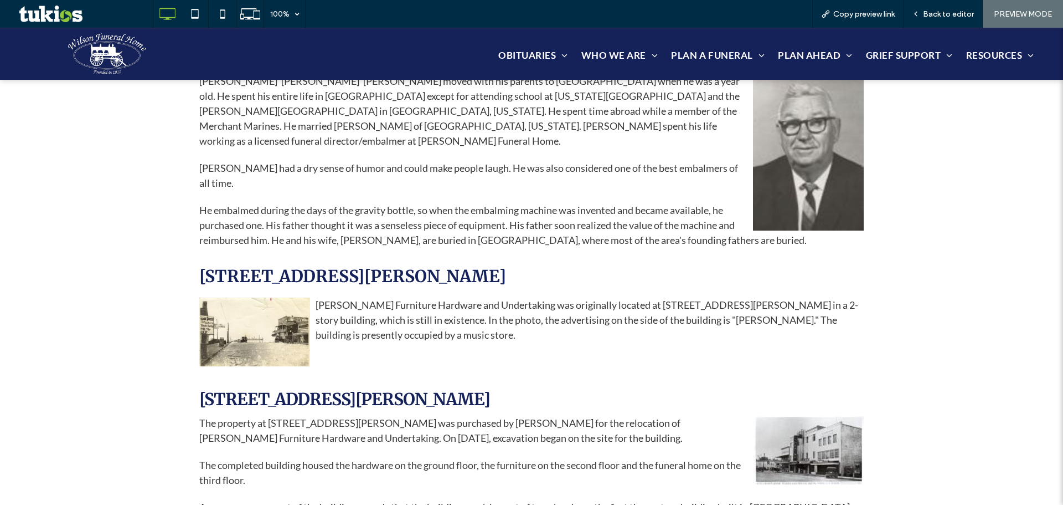
scroll to position [997, 0]
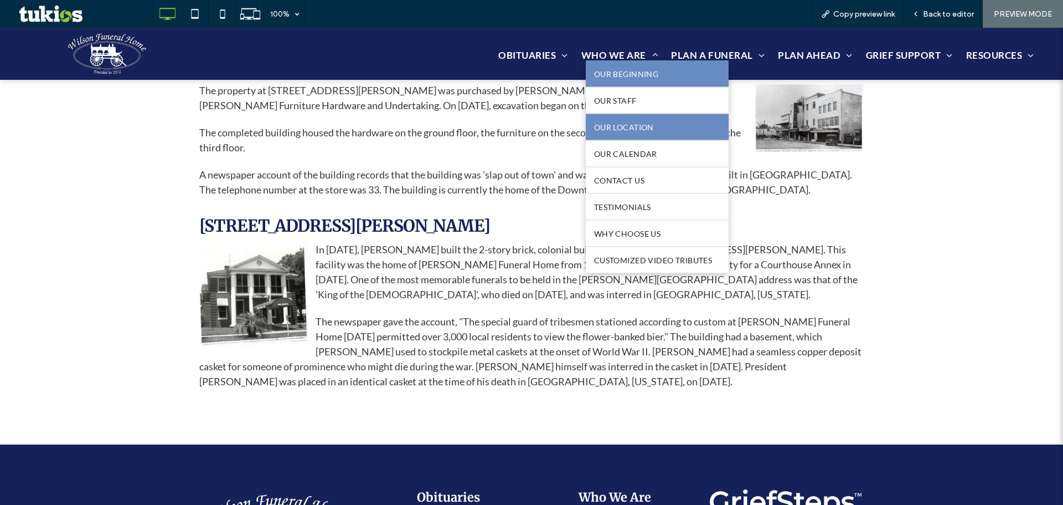
click at [650, 135] on link "OUR LOCATION" at bounding box center [657, 127] width 143 height 26
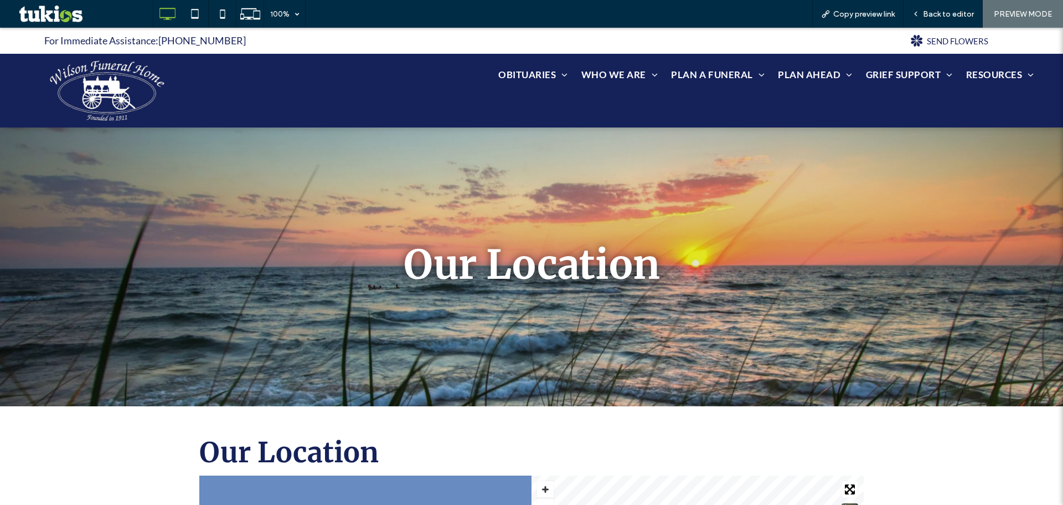
scroll to position [332, 0]
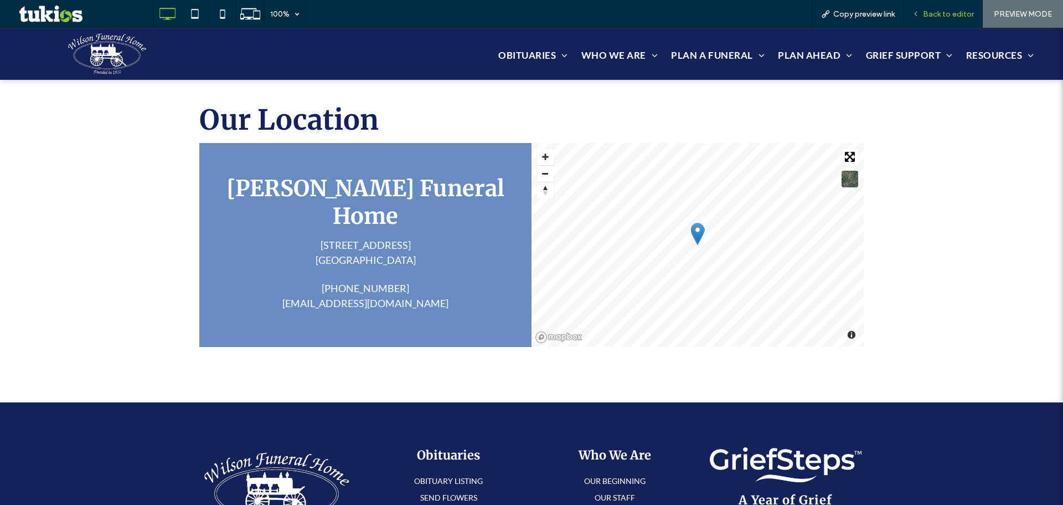
click at [948, 9] on span "Back to editor" at bounding box center [948, 13] width 51 height 9
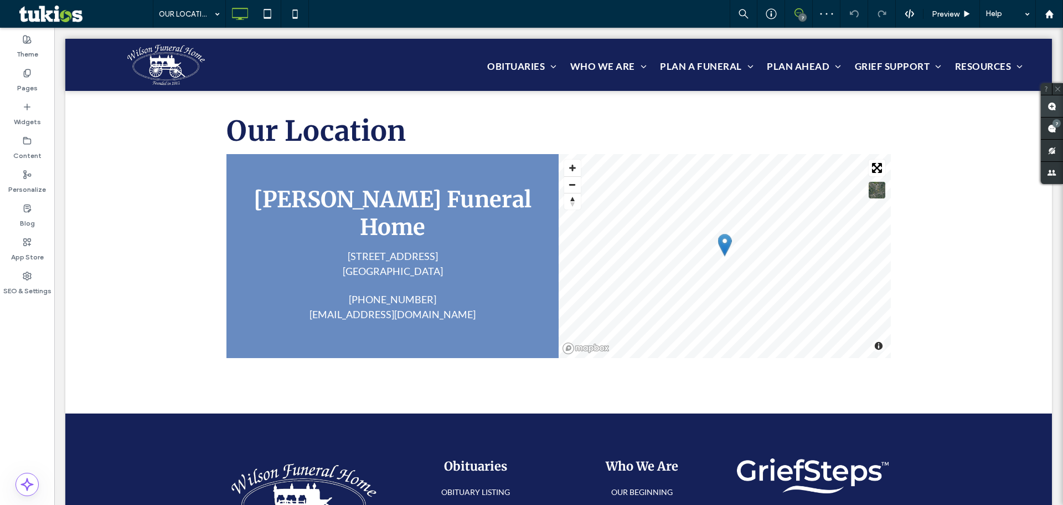
click at [1053, 107] on use at bounding box center [1052, 106] width 9 height 9
click at [537, 387] on div "Our Location Wilson Funeral Home 214 Airport Road Panama City, FL 32405 850-785…" at bounding box center [558, 249] width 987 height 328
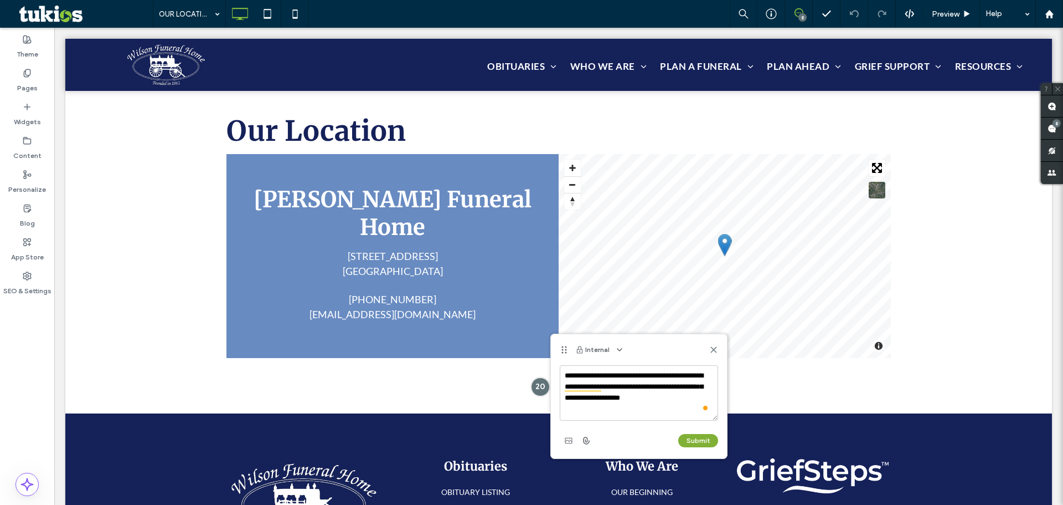
type textarea "**********"
click at [703, 438] on button "Submit" at bounding box center [698, 440] width 40 height 13
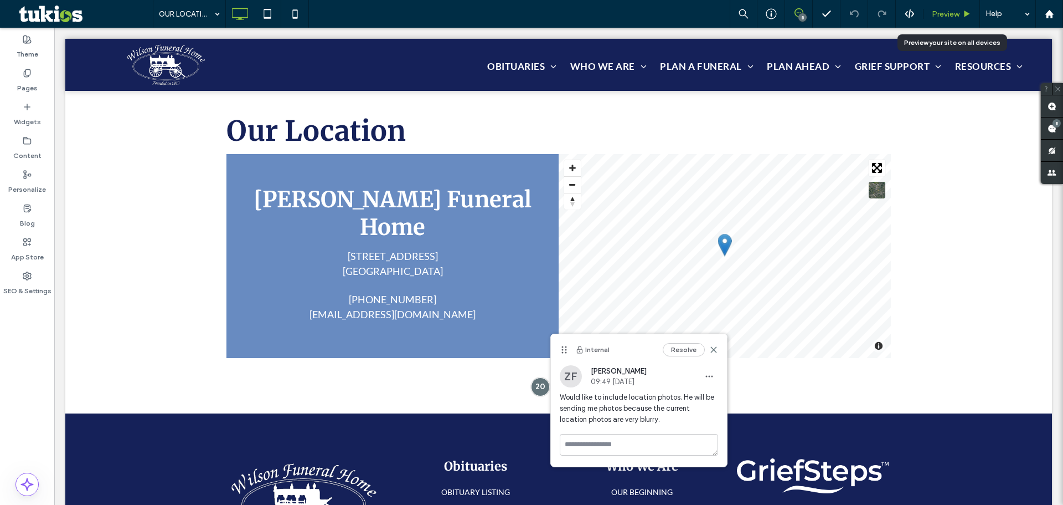
click at [942, 11] on span "Preview" at bounding box center [946, 13] width 28 height 9
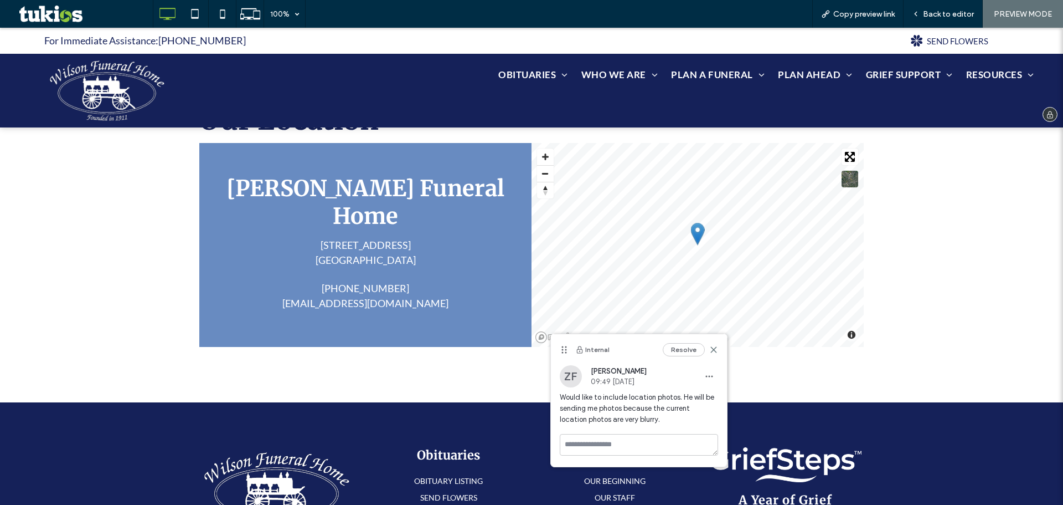
click at [117, 43] on p "For Immediate Assistance: 850-785-5272" at bounding box center [145, 40] width 202 height 15
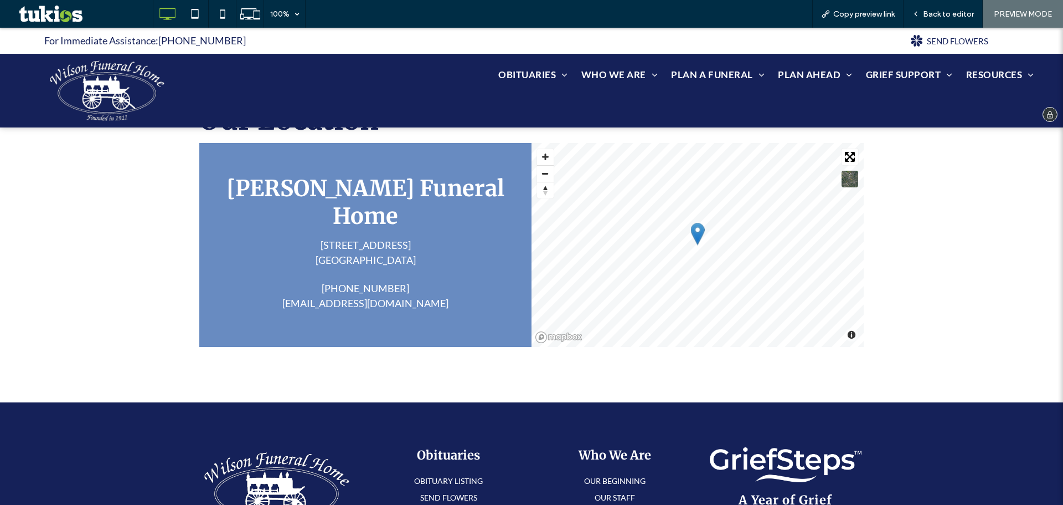
click at [110, 80] on img at bounding box center [107, 90] width 122 height 68
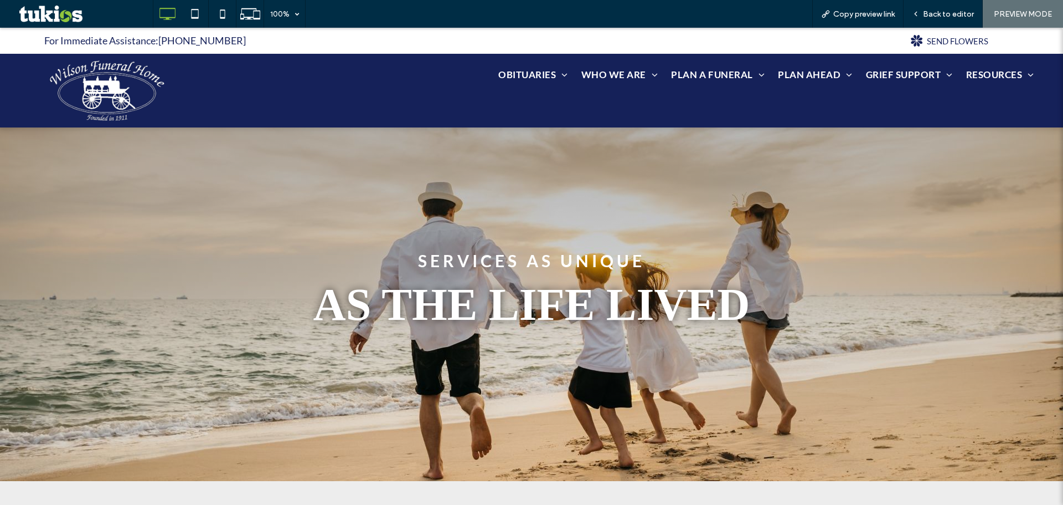
click at [131, 164] on div "SERVICES AS UNIQUE AS THE LIFE LIVED Click To Paste Row + Add Section" at bounding box center [531, 290] width 1063 height 381
